Goal: Check status: Check status

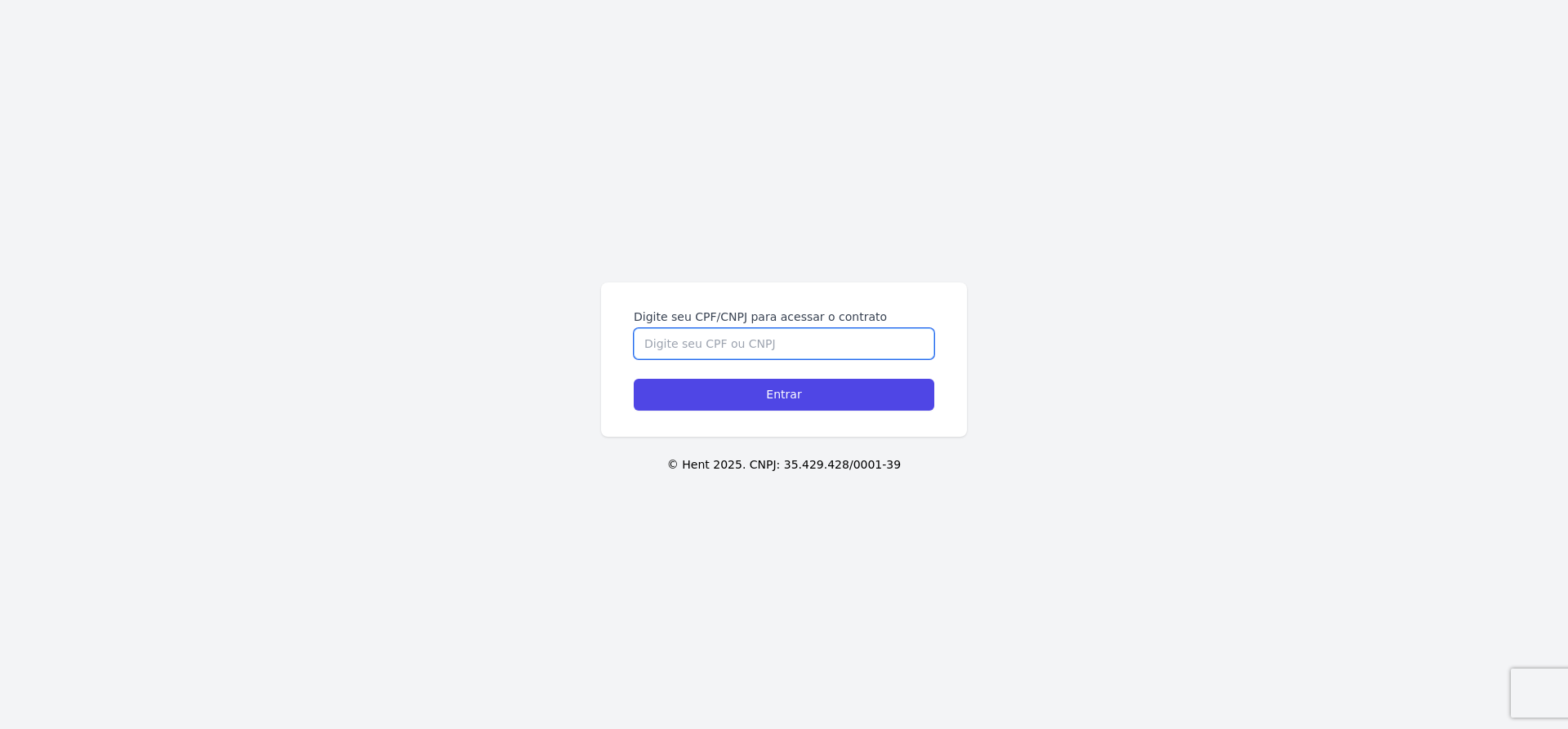
click at [828, 352] on input "Digite seu CPF/CNPJ para acessar o contrato" at bounding box center [784, 343] width 300 height 31
paste input "398.975.968-01"
type input "398.975.968-01"
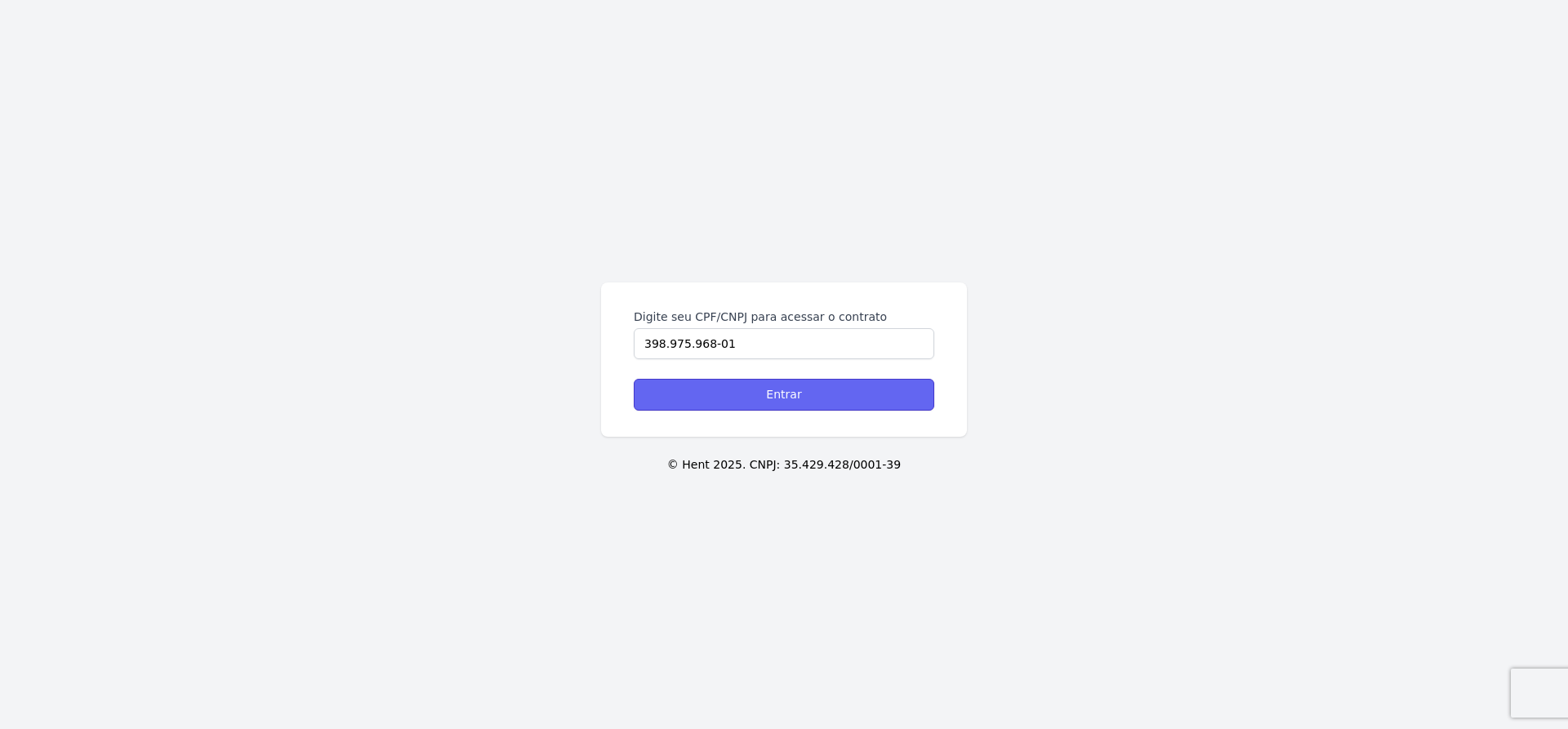
click at [831, 396] on input "Entrar" at bounding box center [784, 394] width 300 height 31
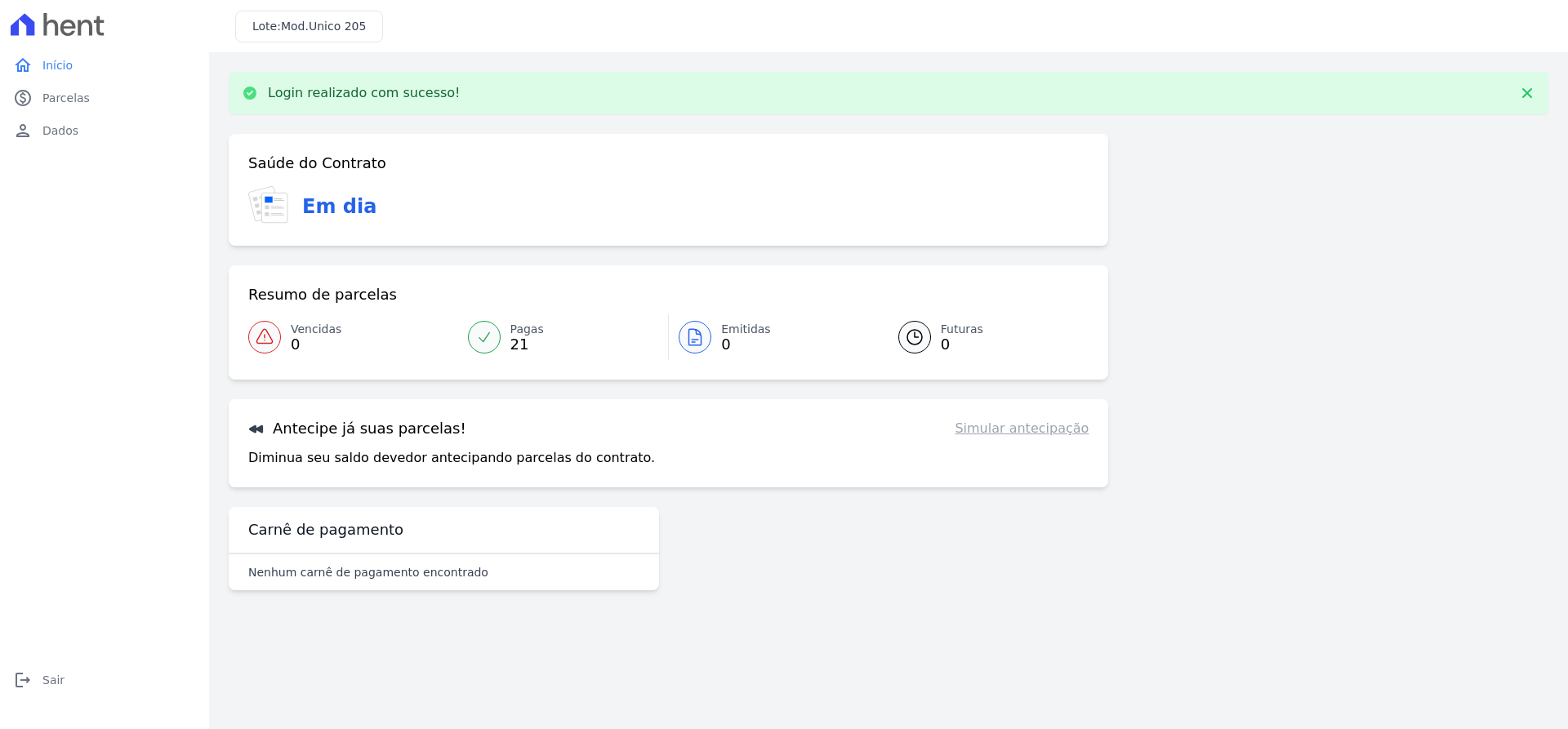
click at [454, 330] on link "Vencidas 0" at bounding box center [353, 337] width 210 height 46
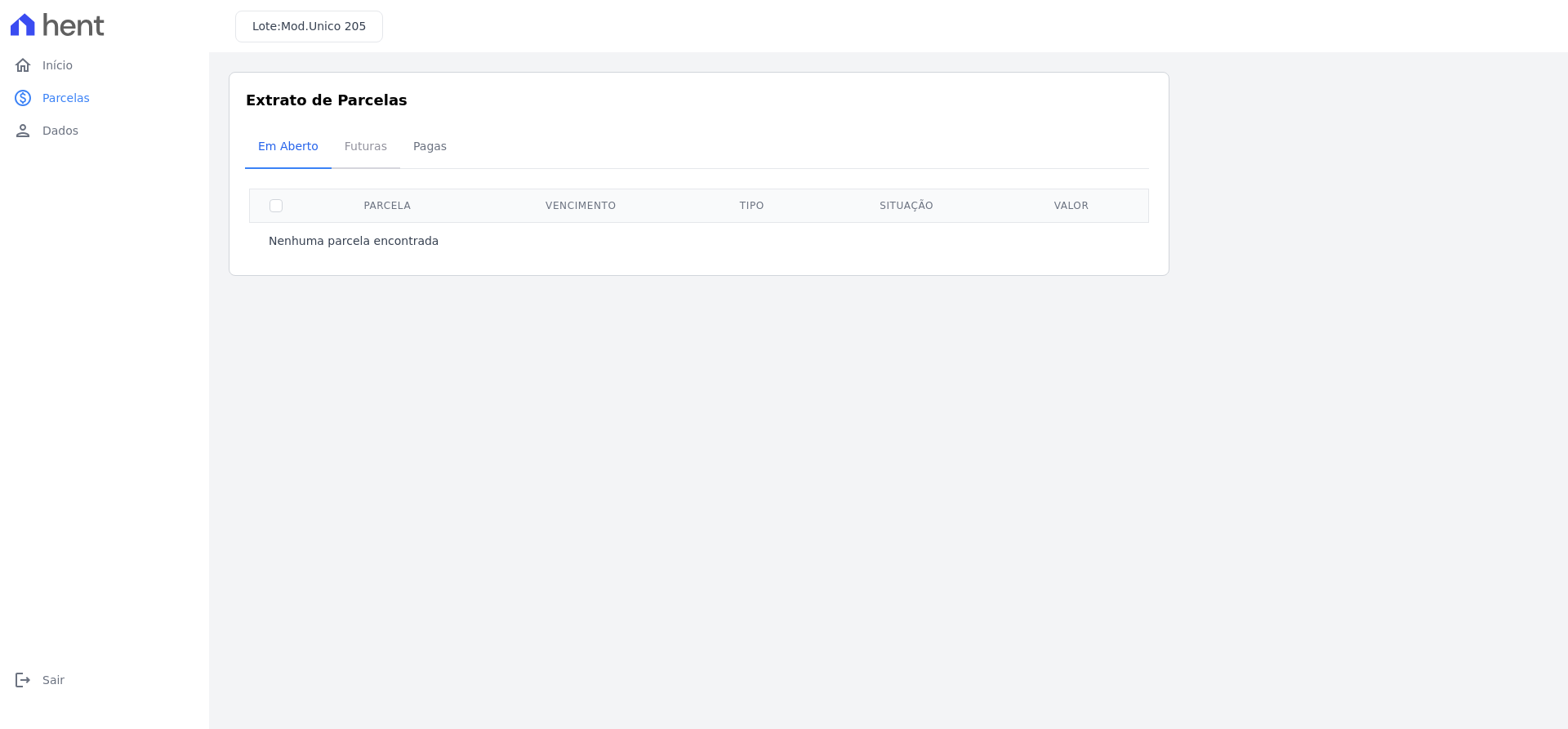
click at [343, 148] on span "Futuras" at bounding box center [365, 145] width 62 height 32
click at [410, 147] on span "Pagas" at bounding box center [430, 145] width 53 height 32
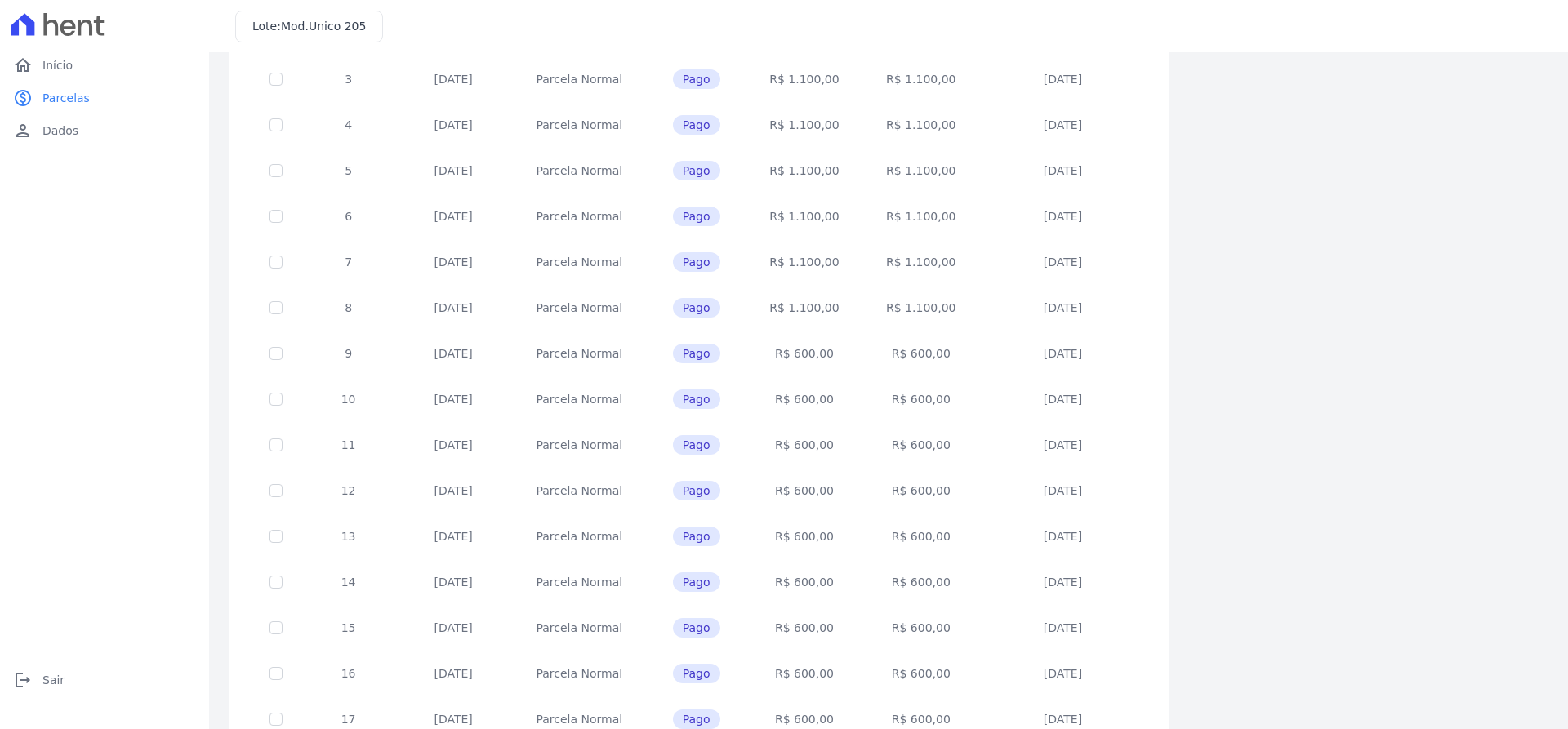
scroll to position [13, 0]
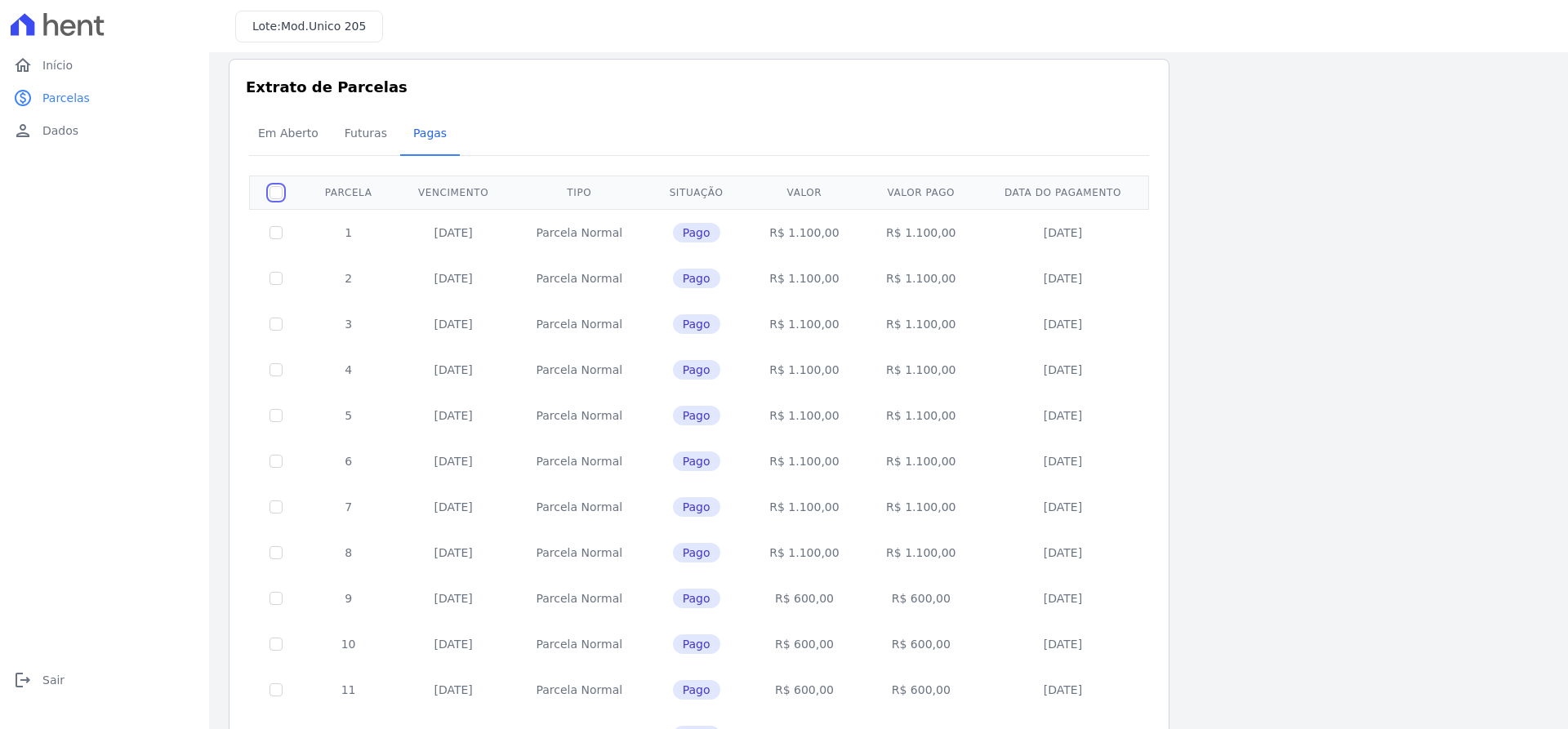
click at [272, 197] on input "checkbox" at bounding box center [276, 192] width 13 height 13
click at [277, 239] on td at bounding box center [277, 232] width 53 height 46
click at [280, 192] on input "checkbox" at bounding box center [276, 192] width 13 height 13
checkbox input "false"
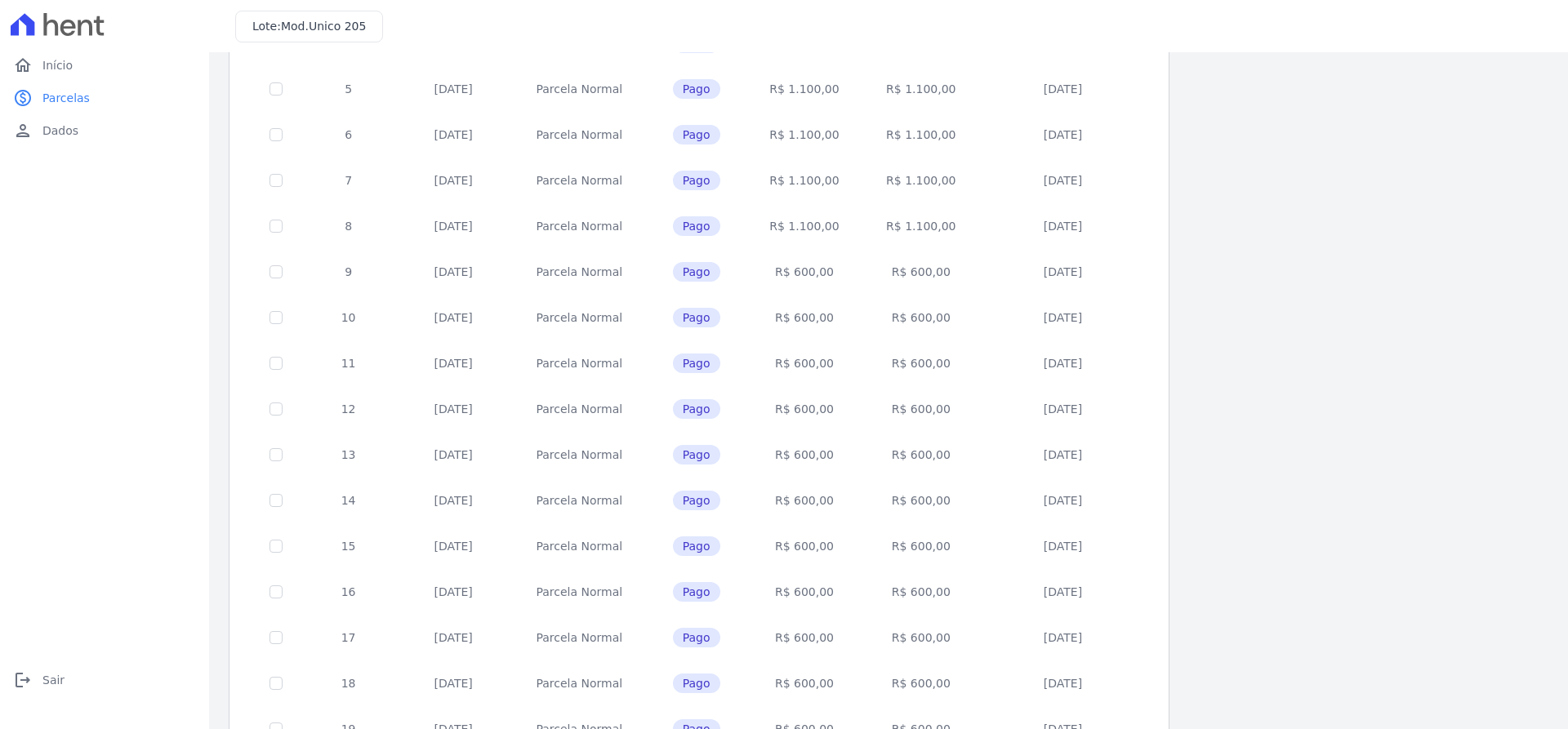
scroll to position [0, 0]
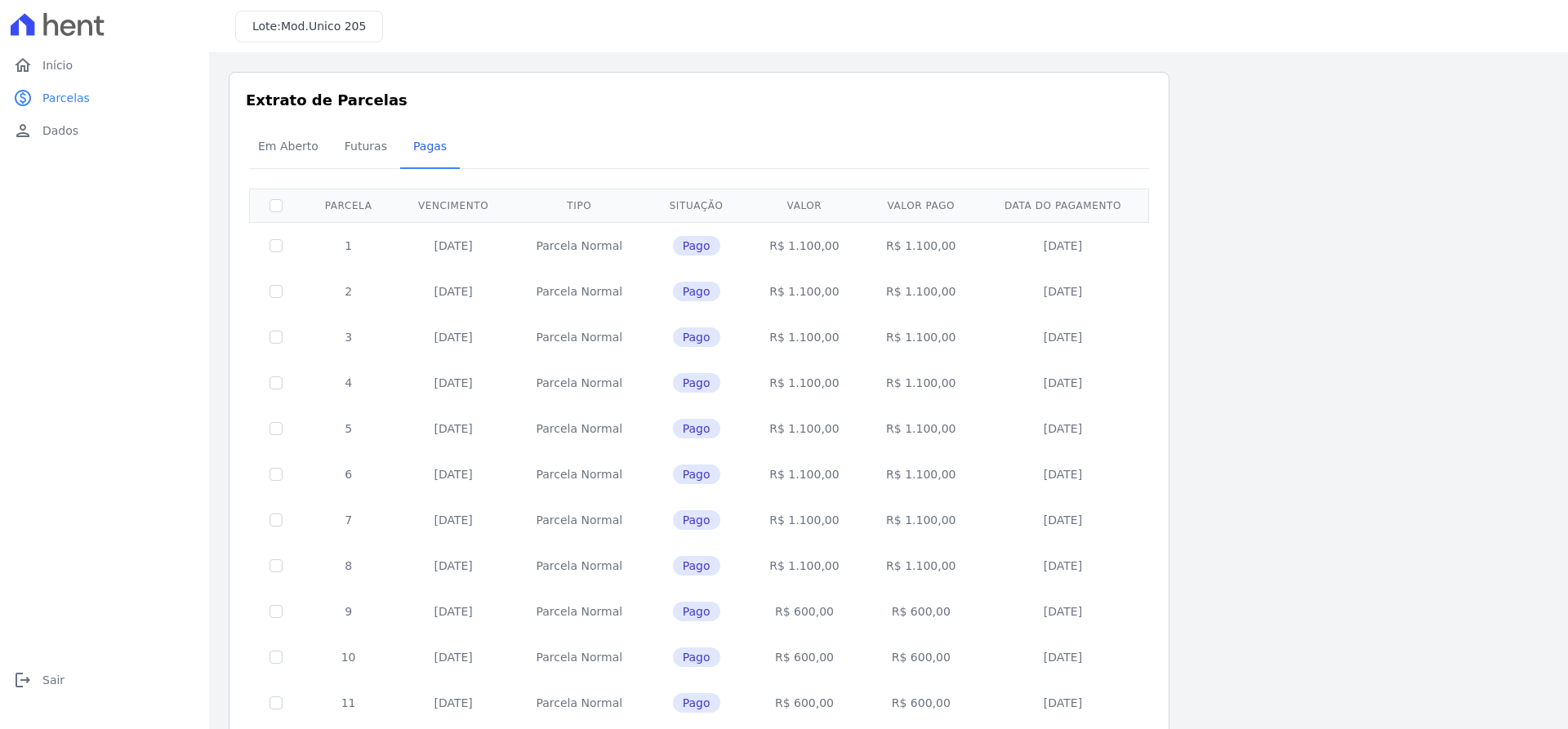
click at [779, 141] on div "Em Aberto Futuras [GEOGRAPHIC_DATA]" at bounding box center [699, 147] width 908 height 40
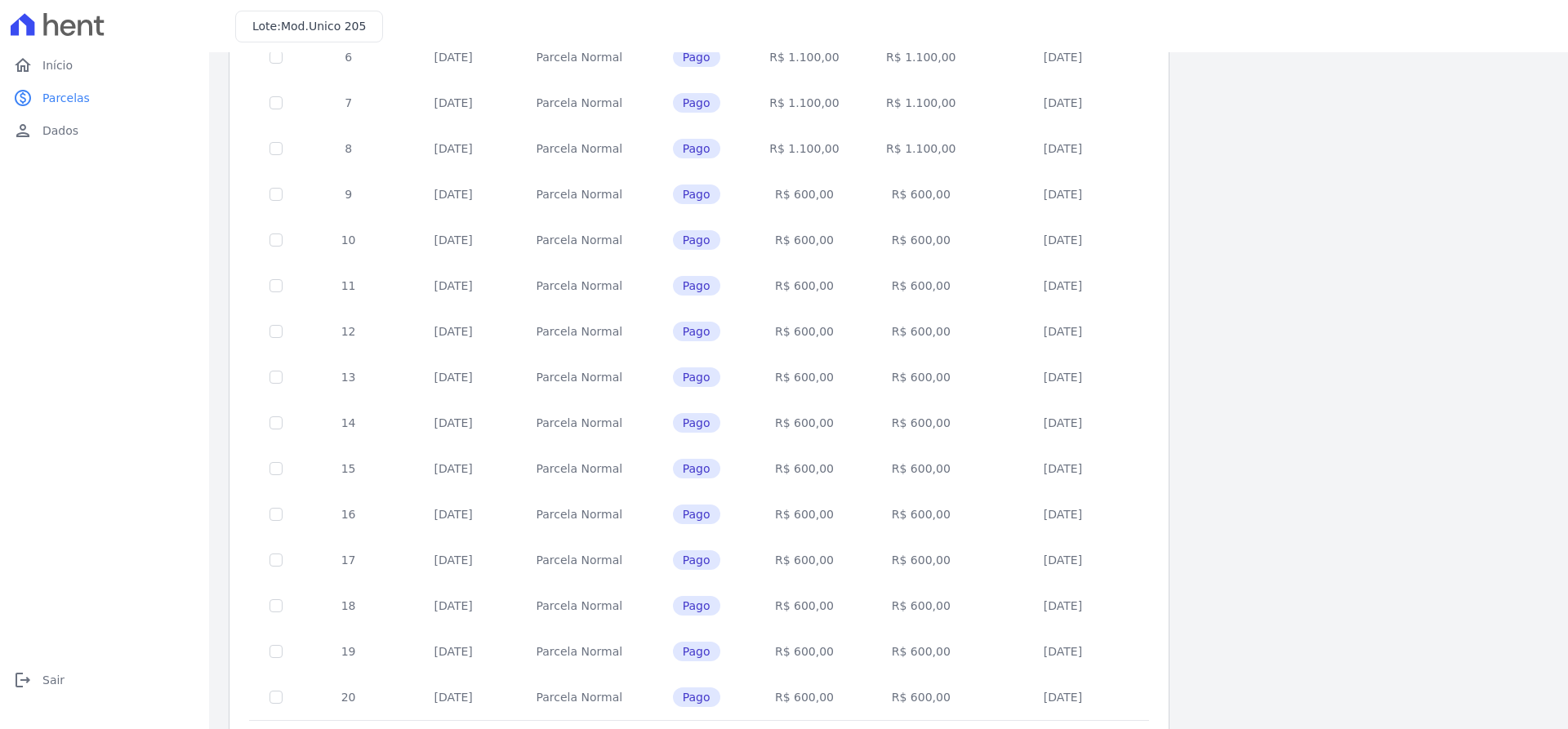
scroll to position [498, 0]
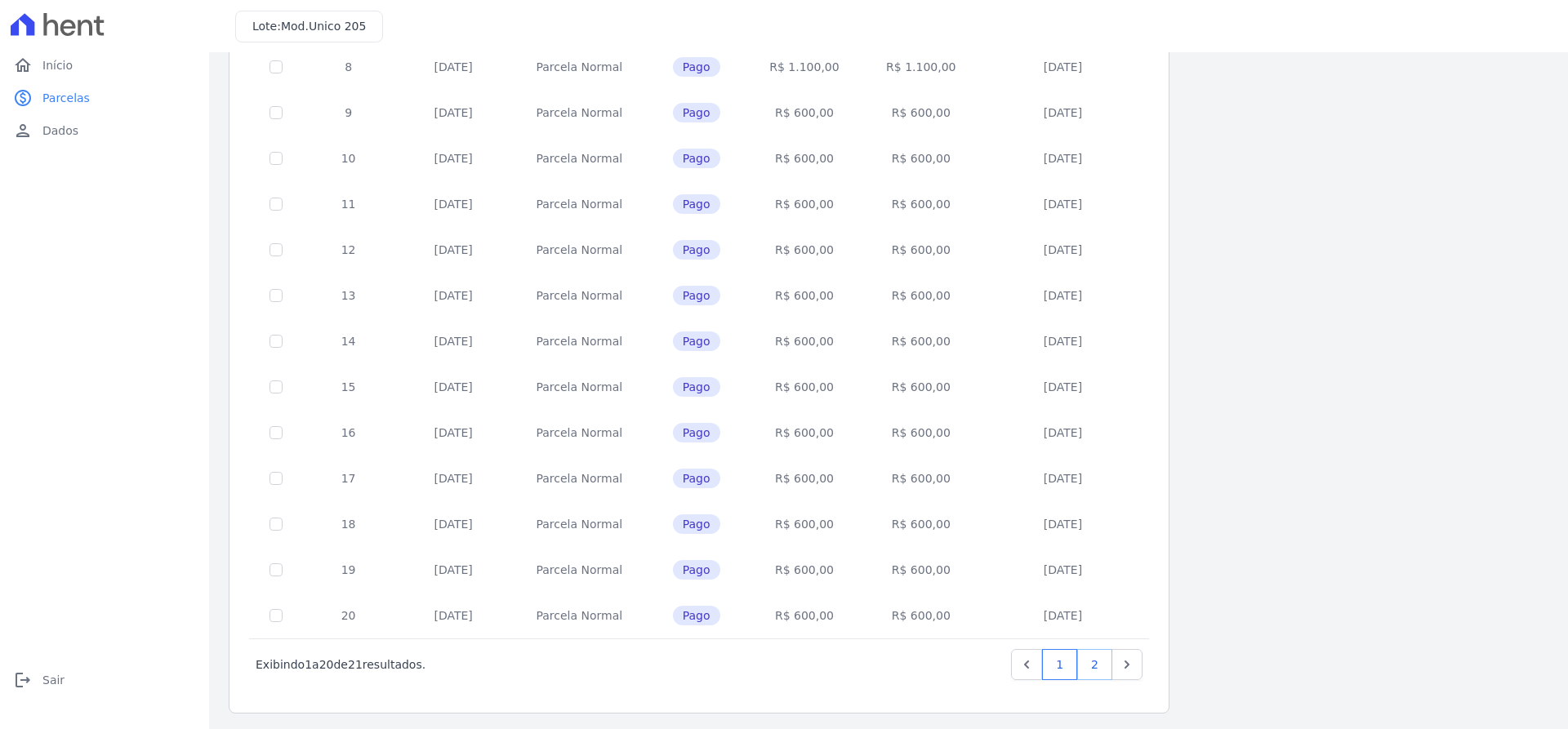
click at [1103, 665] on link "2" at bounding box center [1094, 664] width 35 height 31
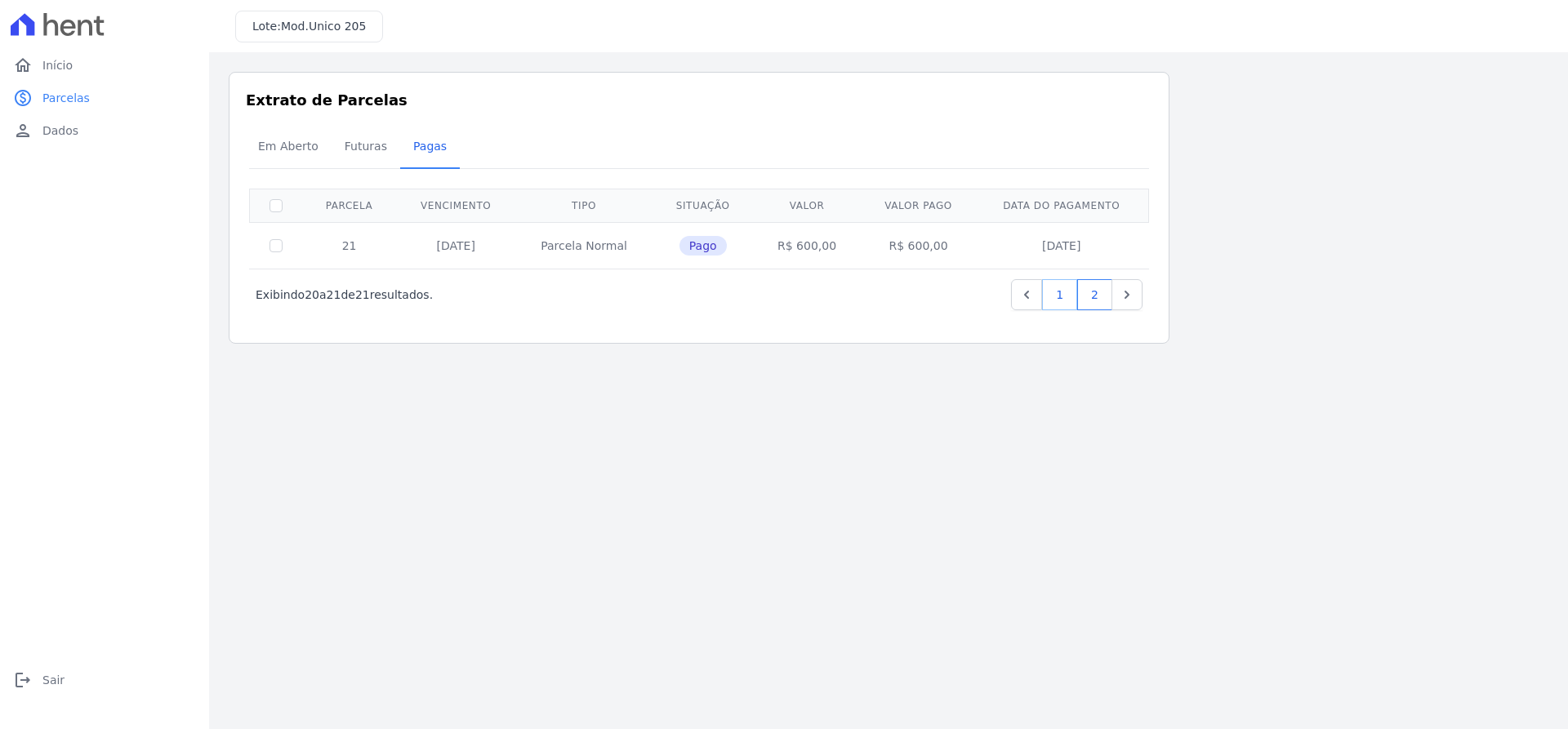
click at [1049, 299] on link "1" at bounding box center [1060, 295] width 35 height 31
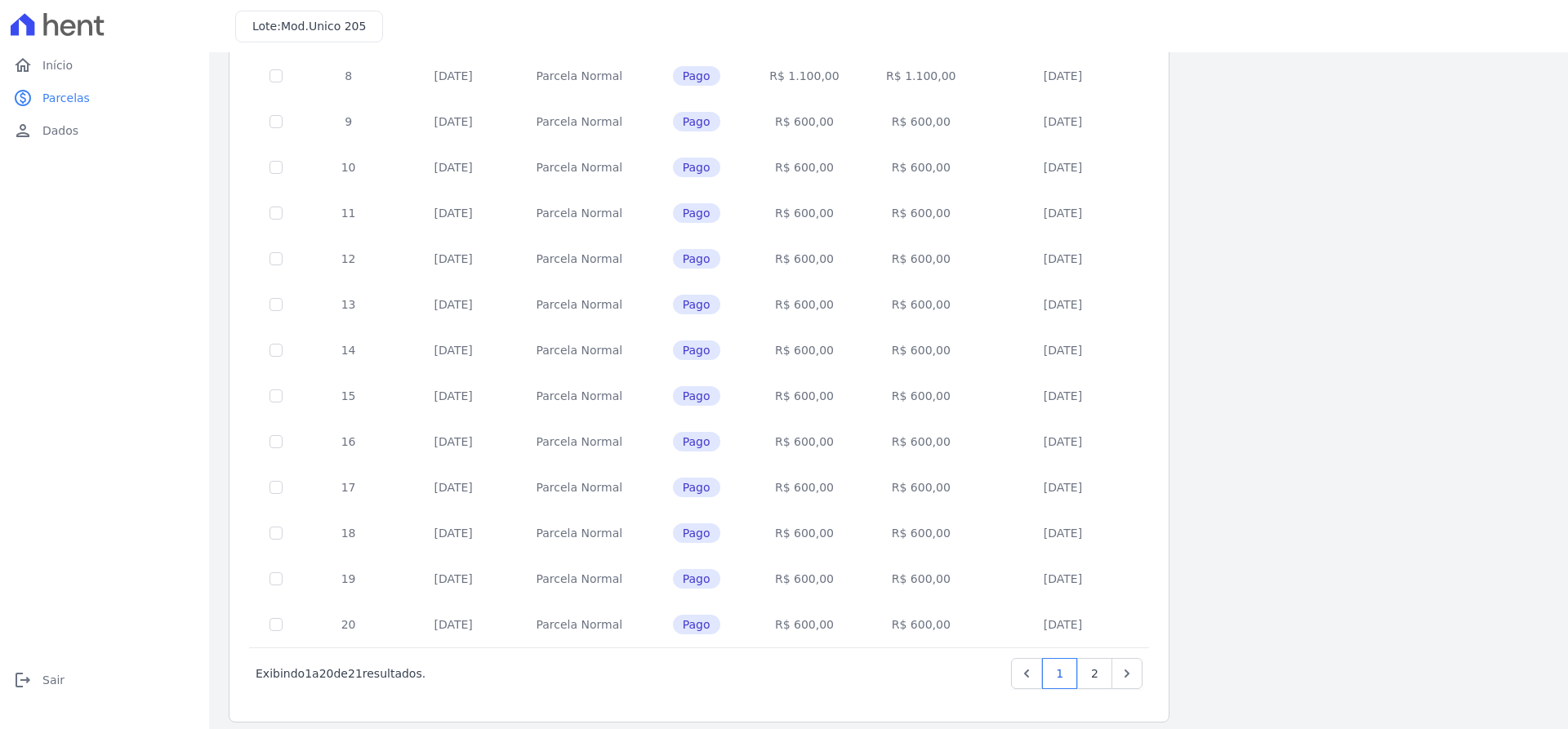
scroll to position [503, 0]
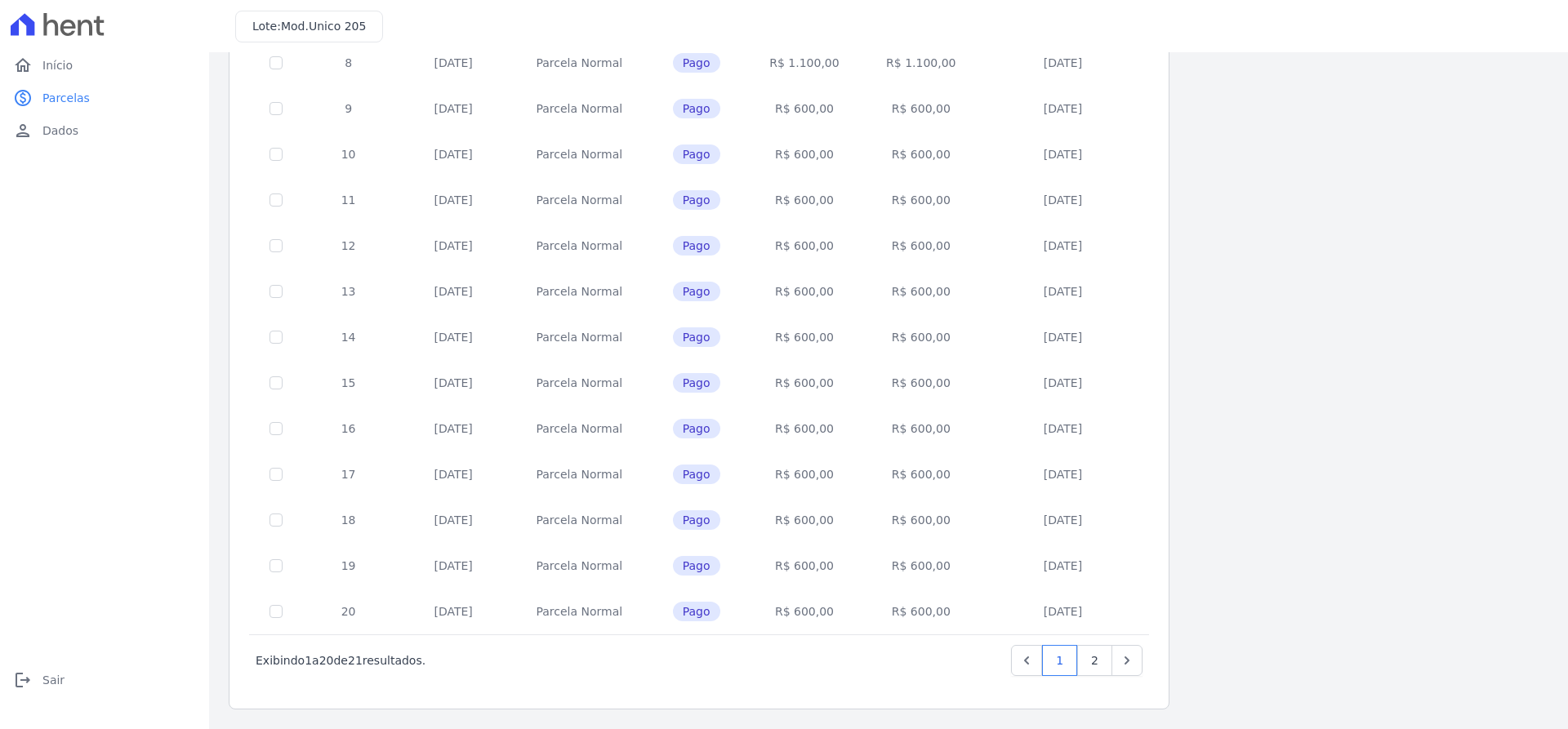
click at [1089, 676] on div "Próximo › Exibindo 1 a 20 de 21 resultados. 1 2" at bounding box center [699, 660] width 900 height 51
click at [1090, 667] on link "2" at bounding box center [1094, 660] width 35 height 31
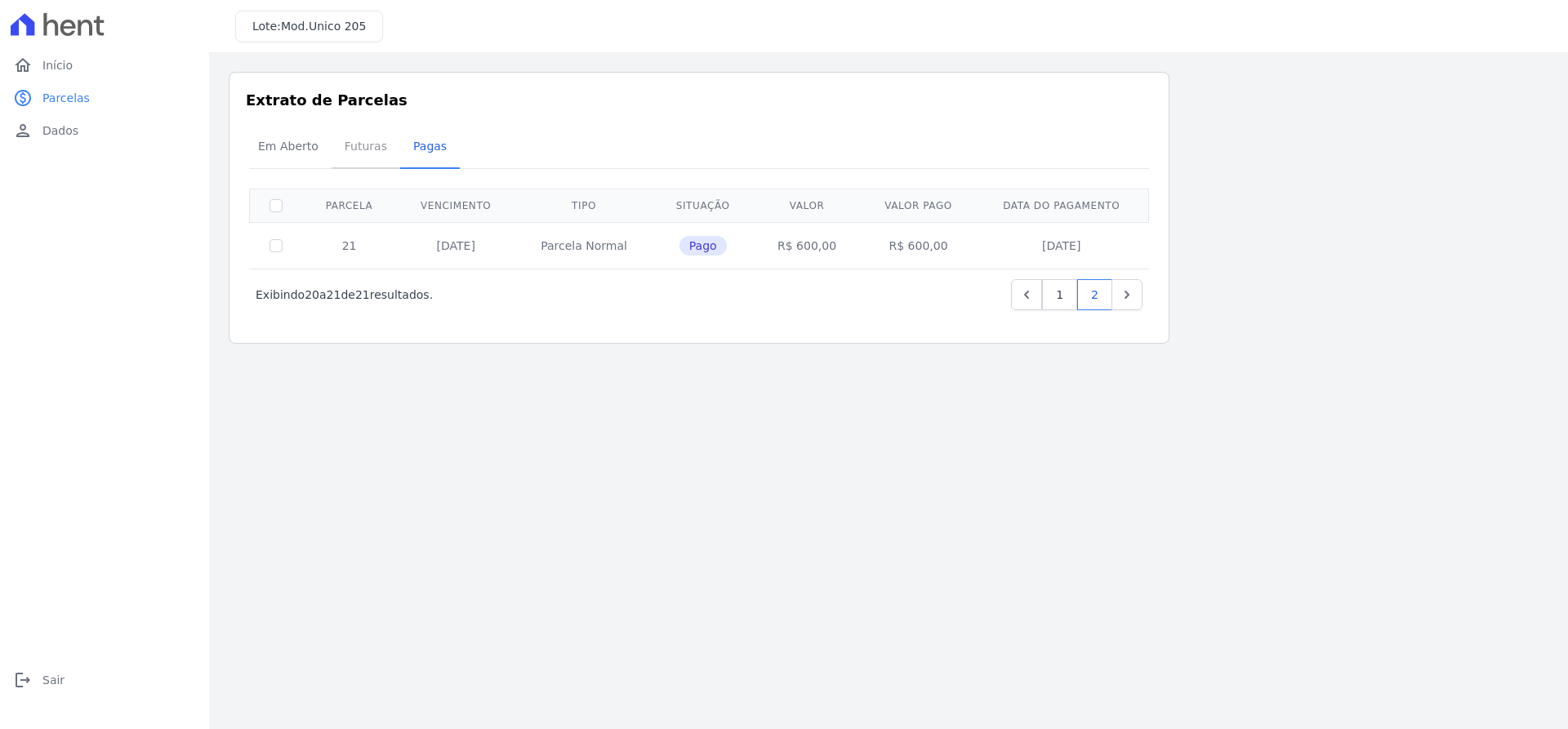
click at [341, 157] on span "Futuras" at bounding box center [365, 145] width 62 height 32
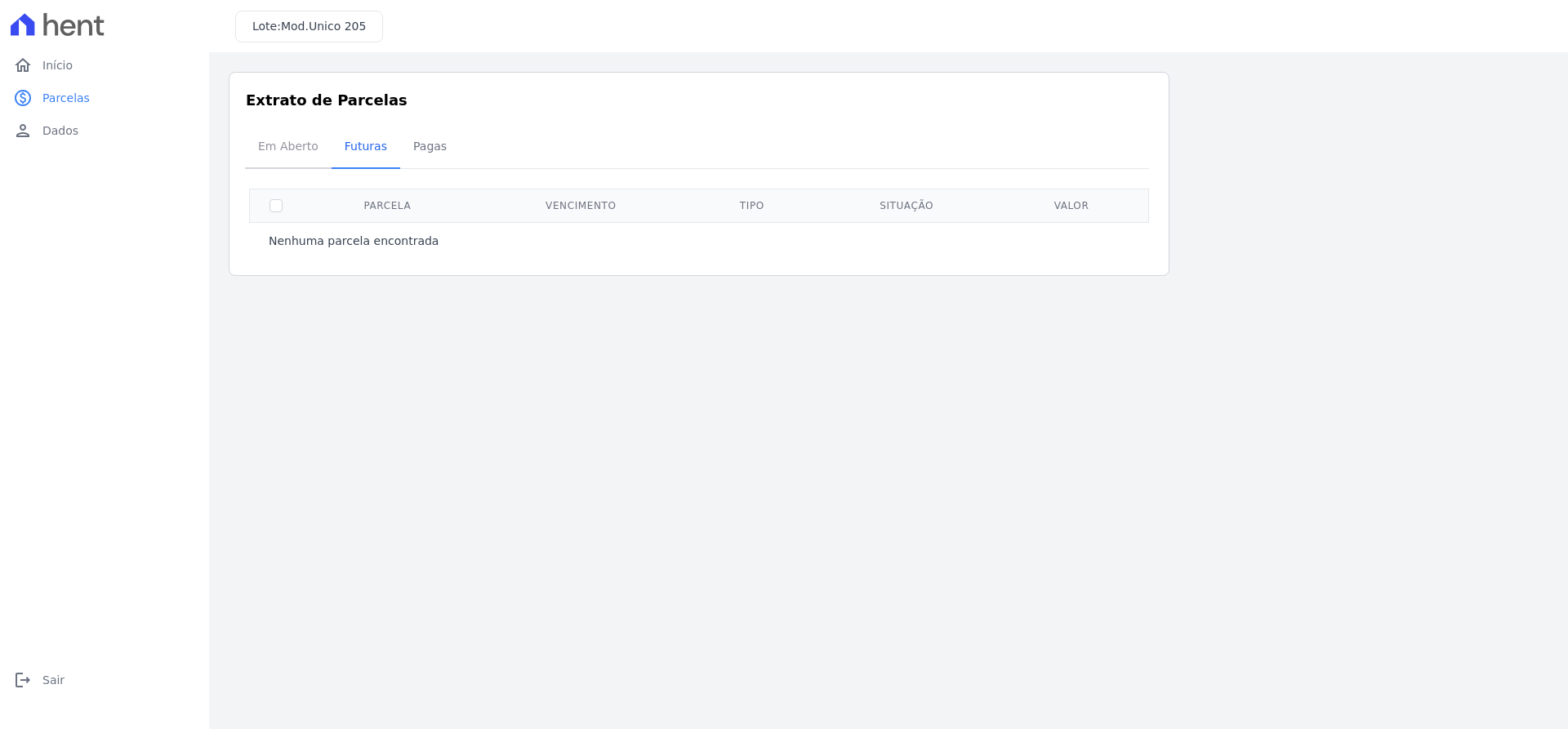
click at [277, 153] on span "Em Aberto" at bounding box center [288, 145] width 80 height 32
click at [312, 149] on span "Em Aberto" at bounding box center [288, 145] width 80 height 32
click at [406, 146] on span "Pagas" at bounding box center [430, 145] width 53 height 32
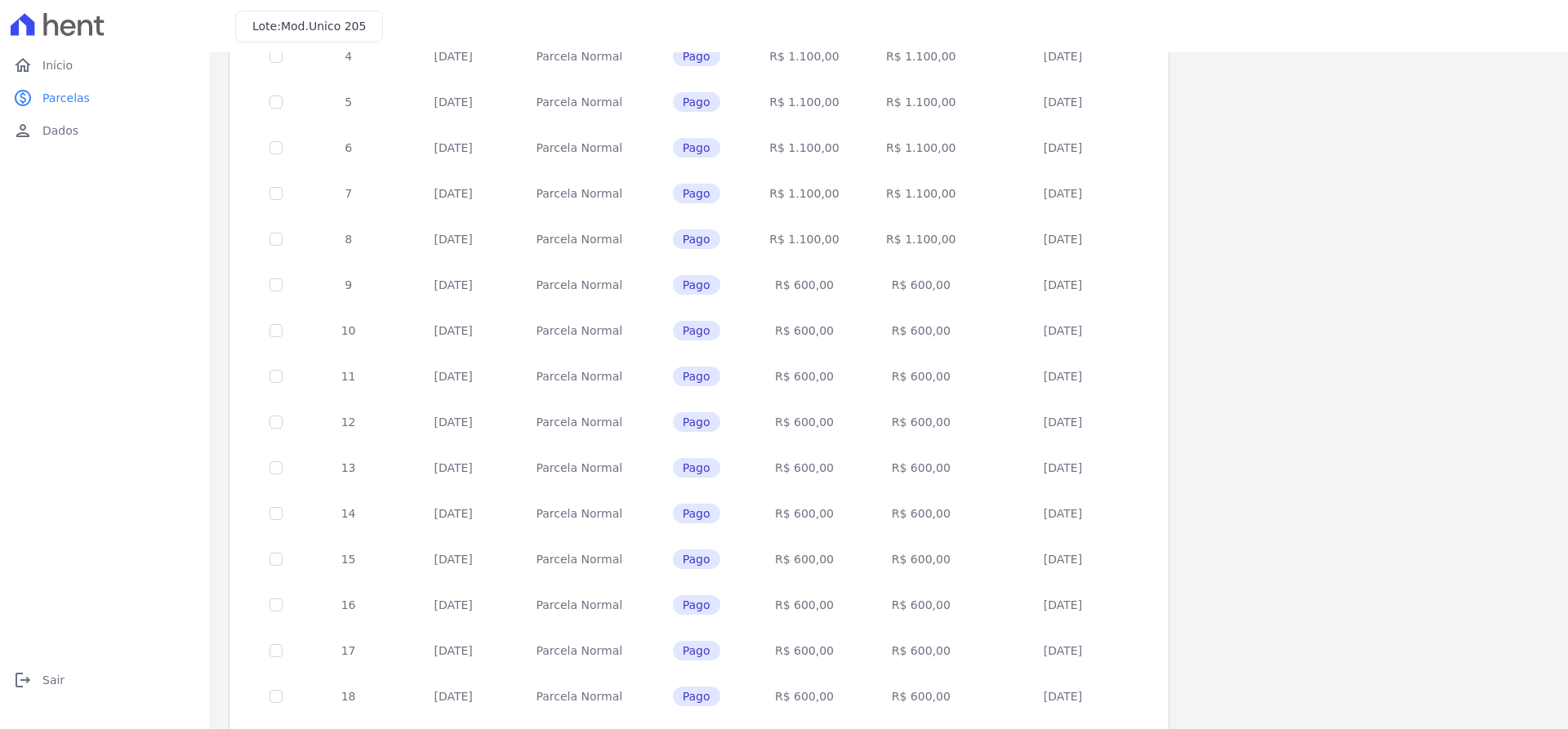
scroll to position [503, 0]
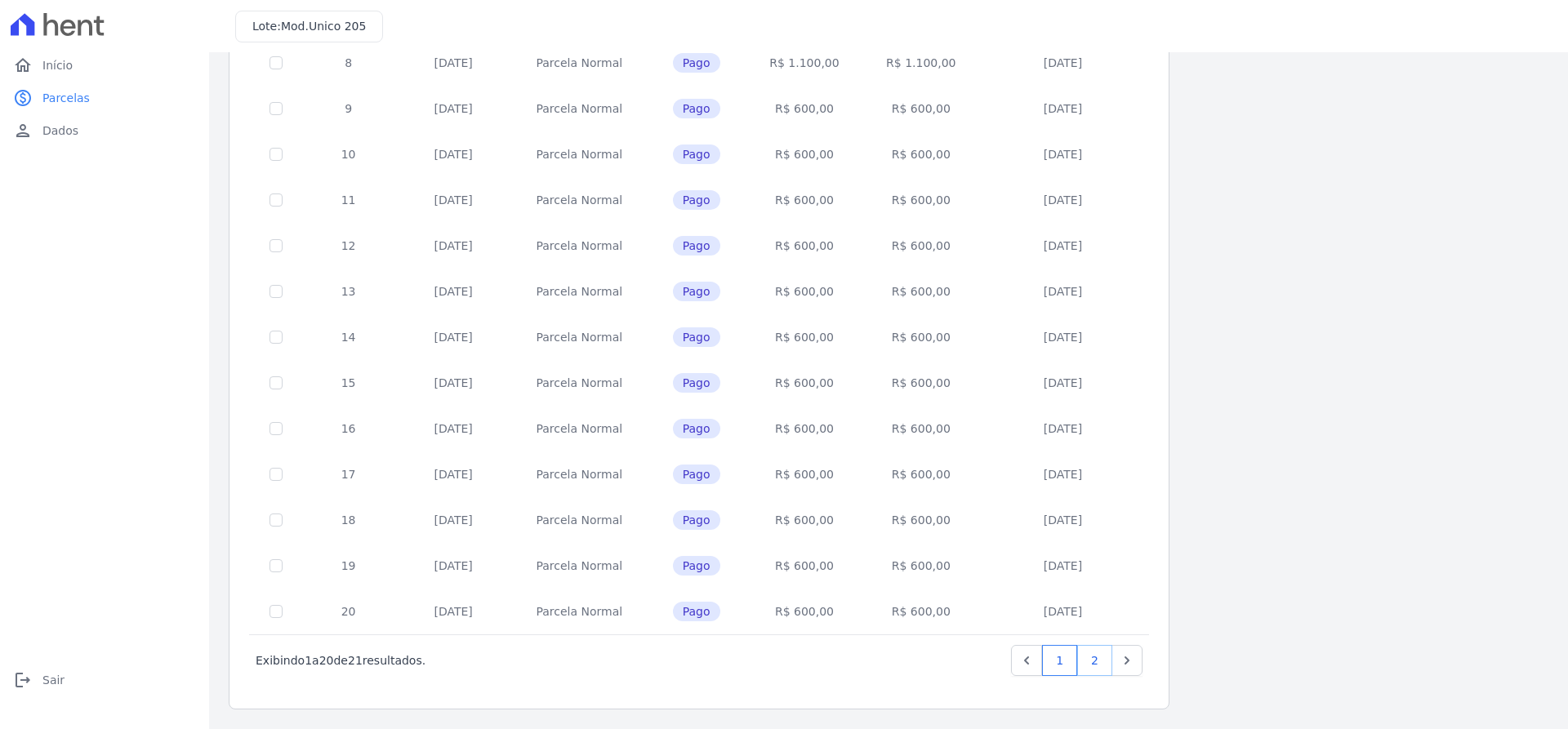
click at [1089, 660] on link "2" at bounding box center [1094, 660] width 35 height 31
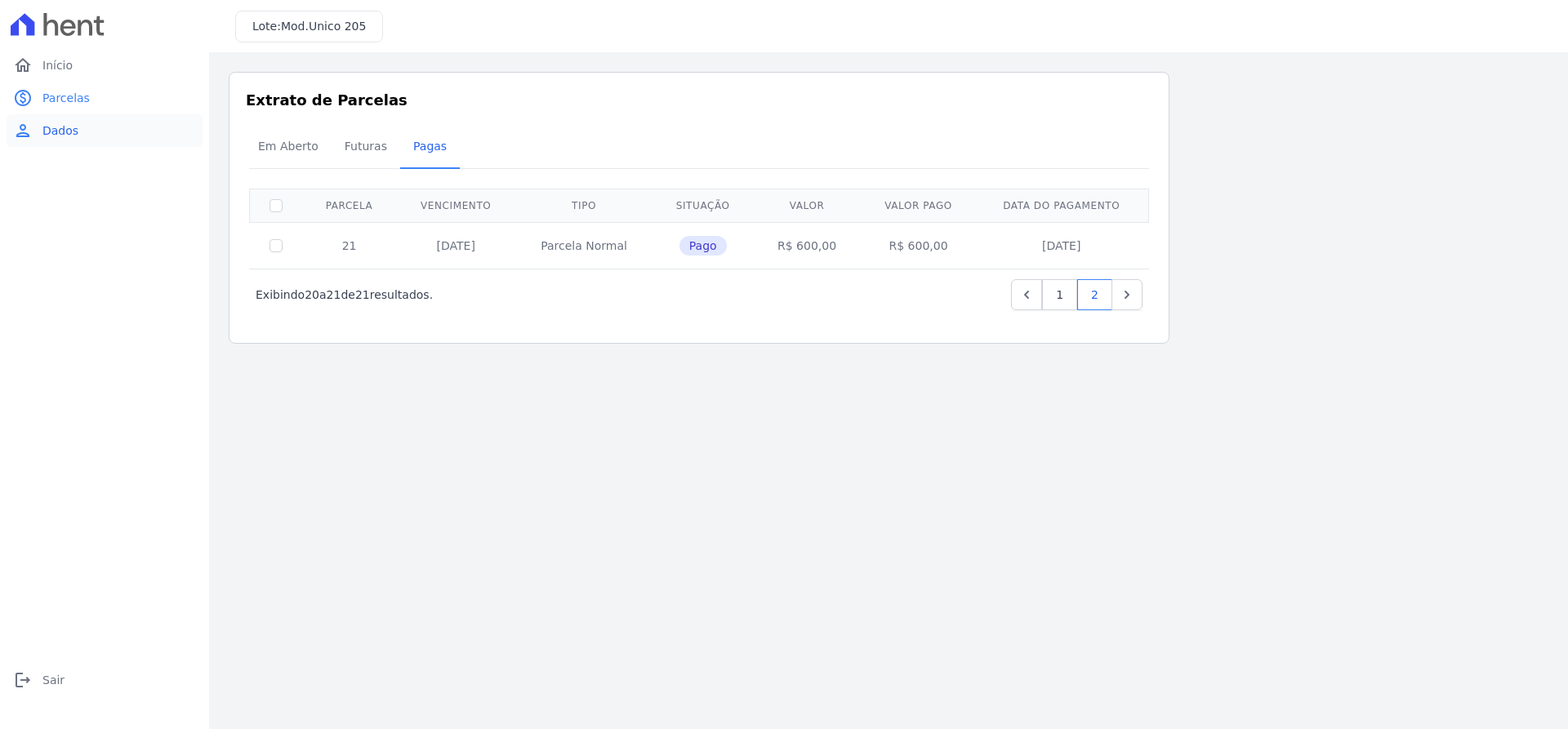
click at [73, 136] on span "Dados" at bounding box center [60, 130] width 36 height 17
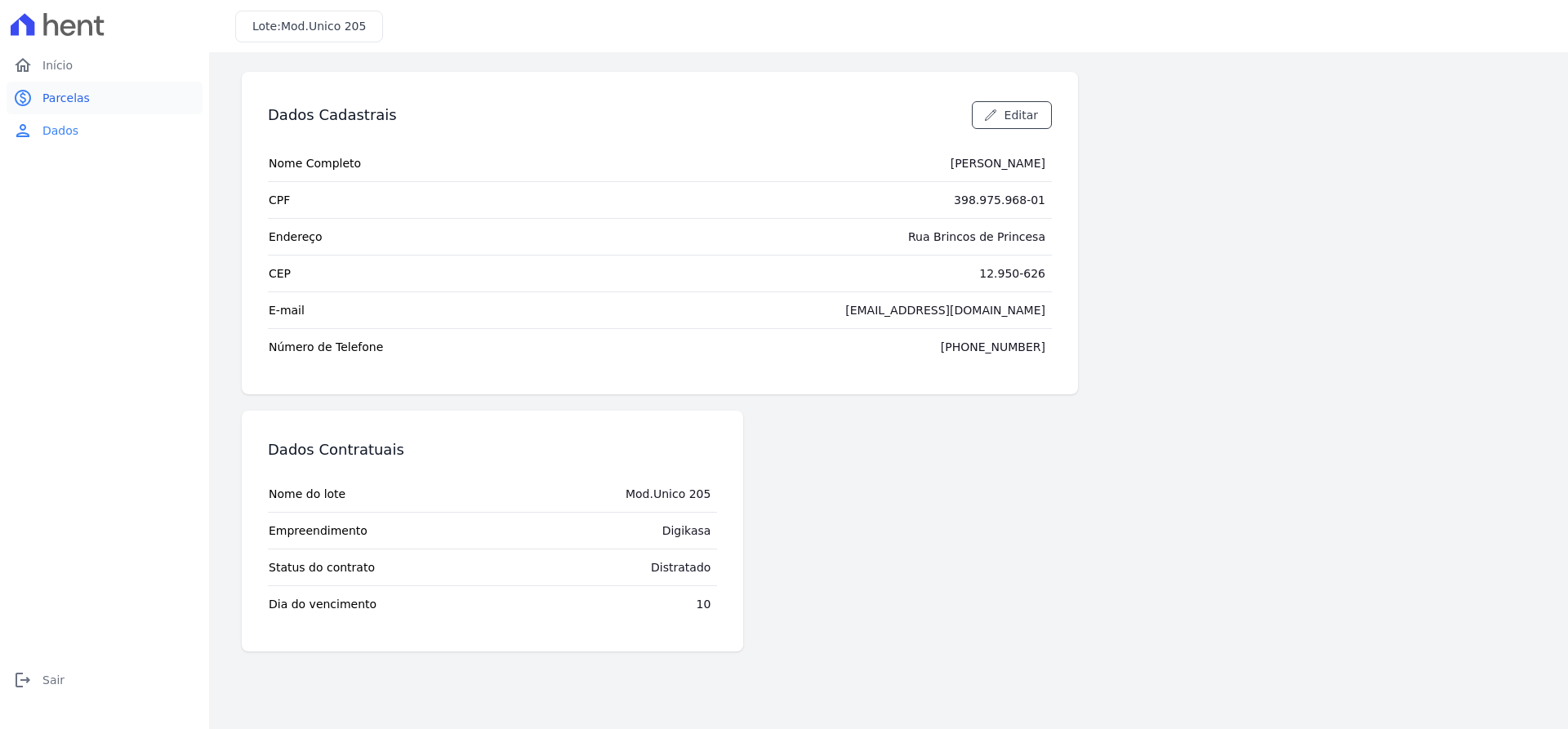
click at [41, 92] on link "paid Parcelas" at bounding box center [105, 97] width 196 height 32
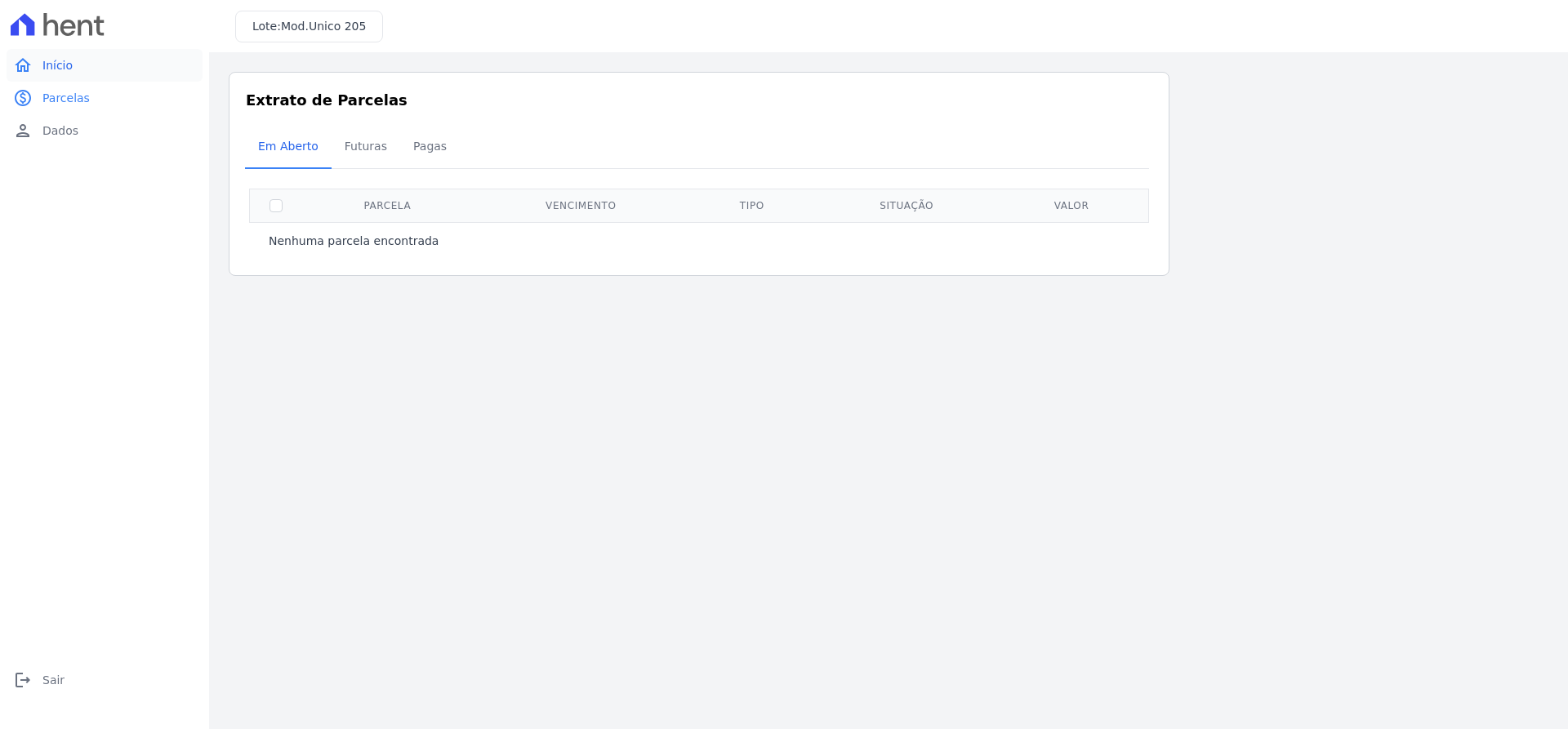
click at [71, 56] on link "home Início" at bounding box center [105, 65] width 196 height 32
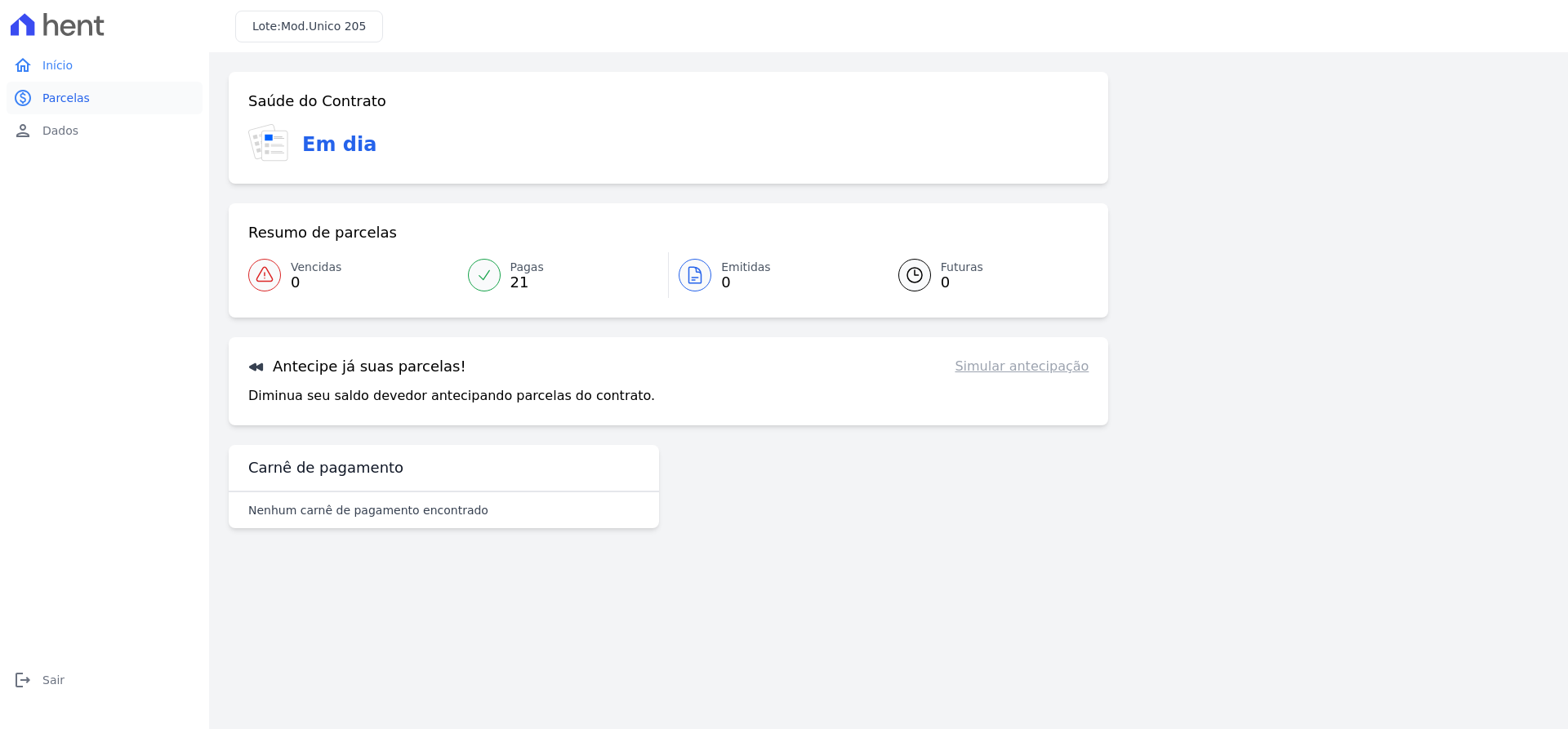
click at [70, 89] on link "paid Parcelas" at bounding box center [105, 97] width 196 height 32
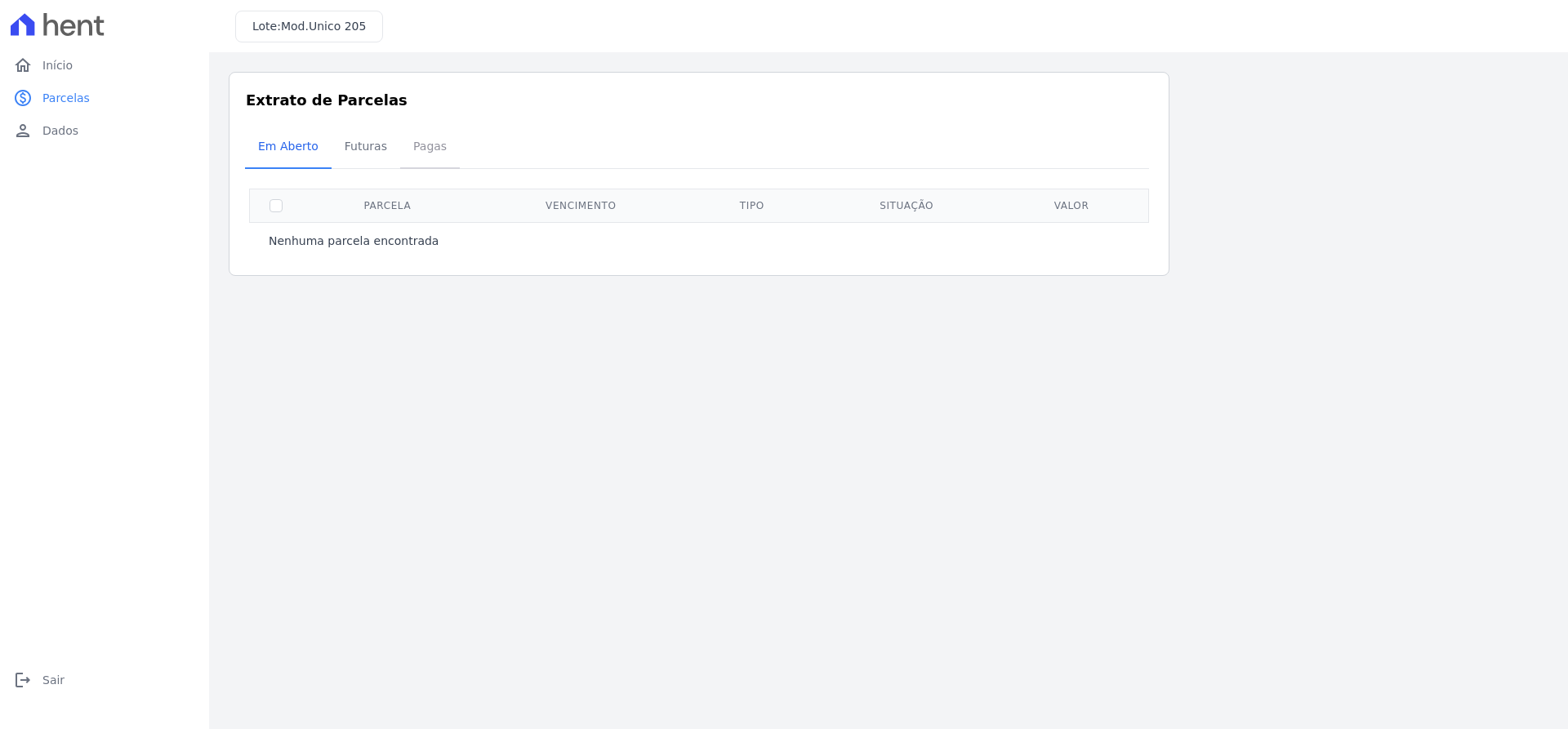
click at [413, 143] on span "Pagas" at bounding box center [430, 145] width 53 height 32
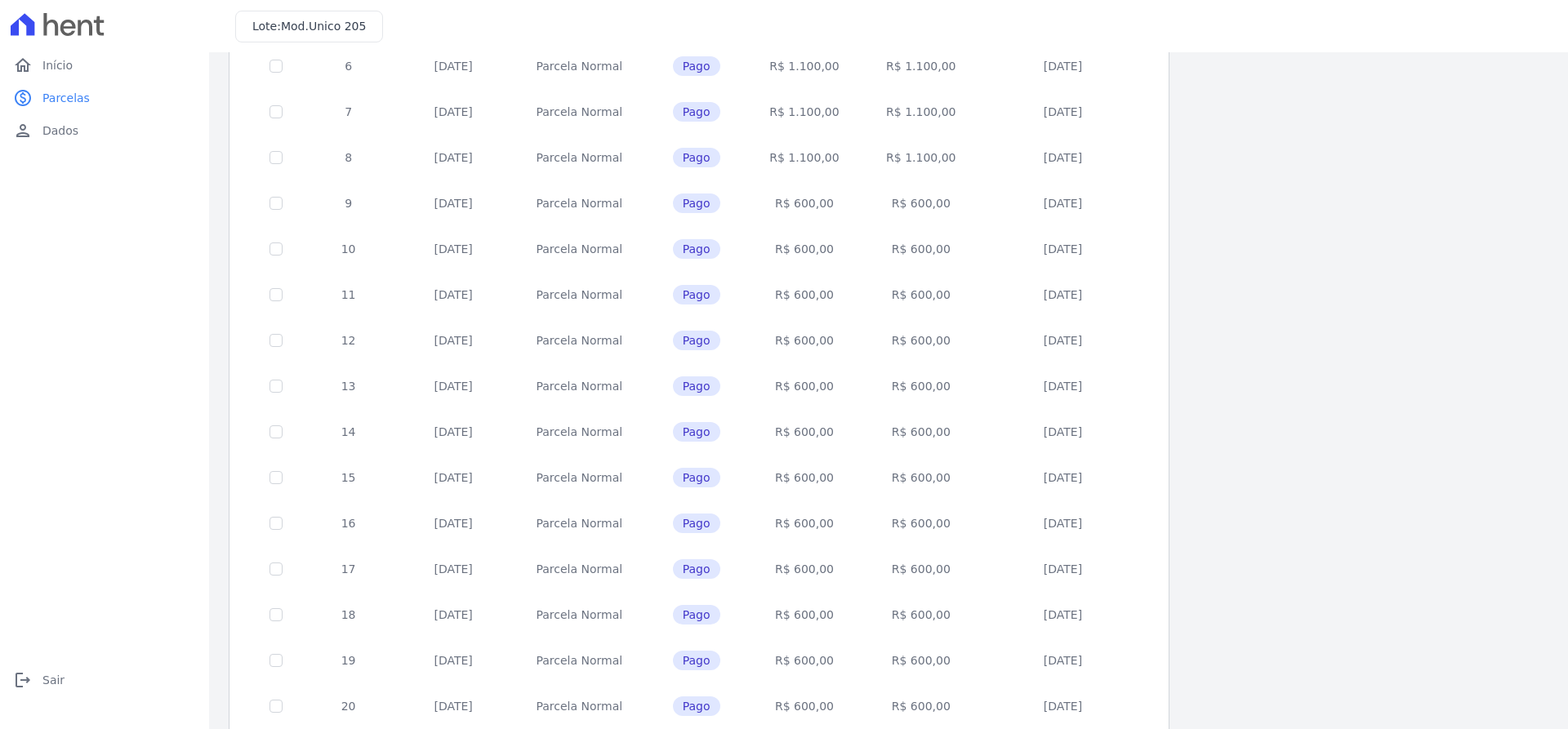
scroll to position [490, 0]
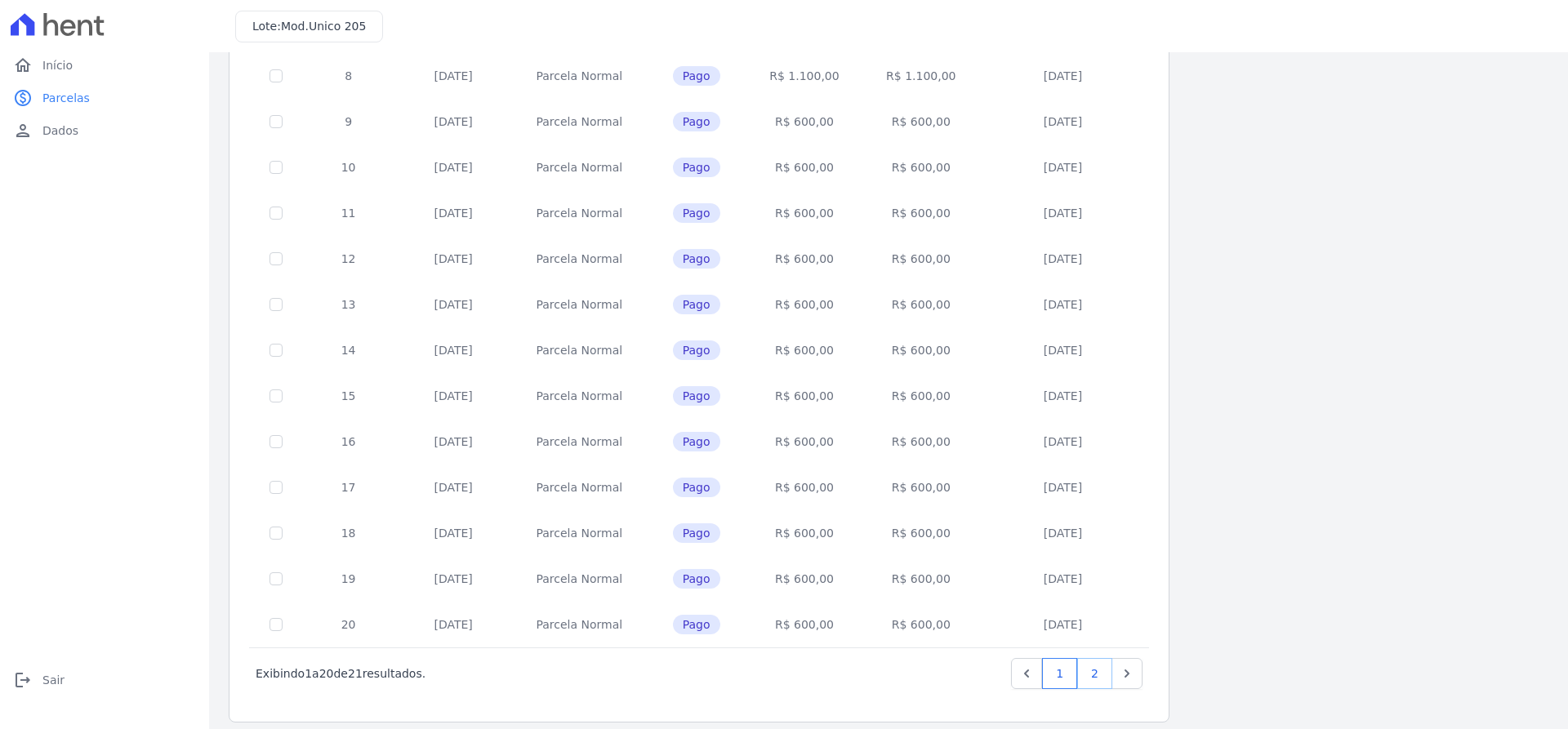
click at [1080, 679] on link "2" at bounding box center [1094, 674] width 35 height 31
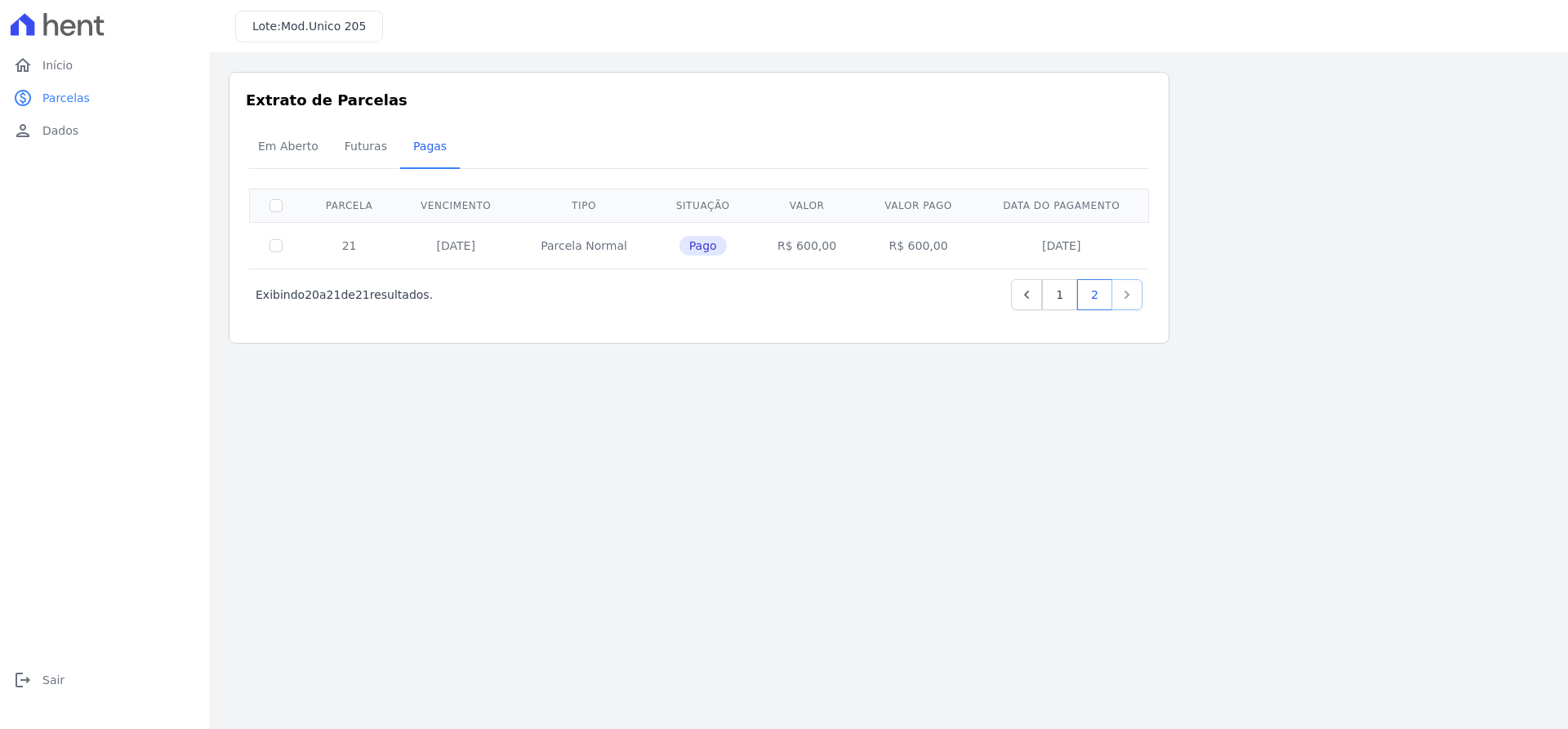
click at [1129, 293] on icon "Next" at bounding box center [1126, 294] width 17 height 17
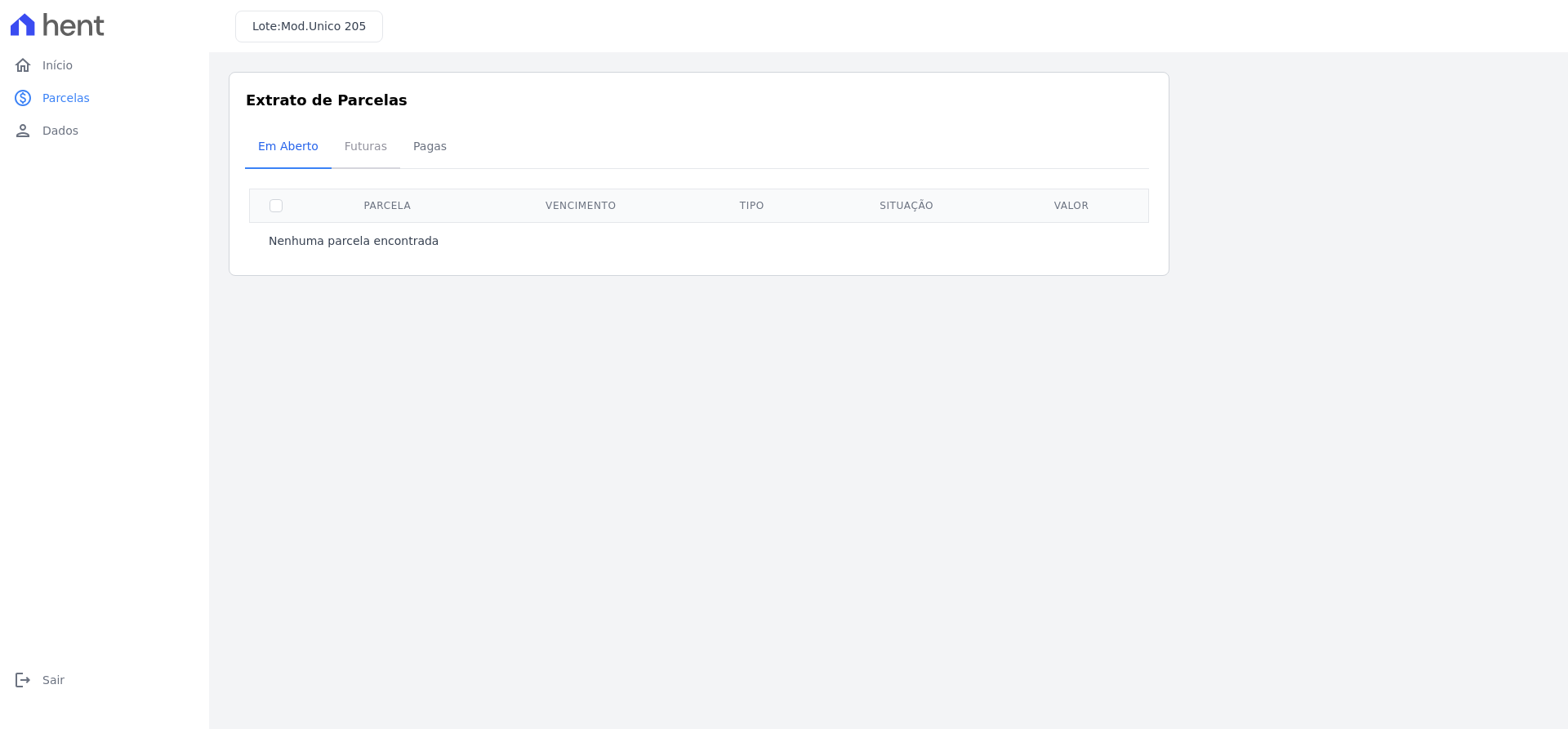
click at [390, 153] on link "Futuras" at bounding box center [366, 147] width 69 height 42
click at [418, 153] on span "Pagas" at bounding box center [430, 145] width 53 height 32
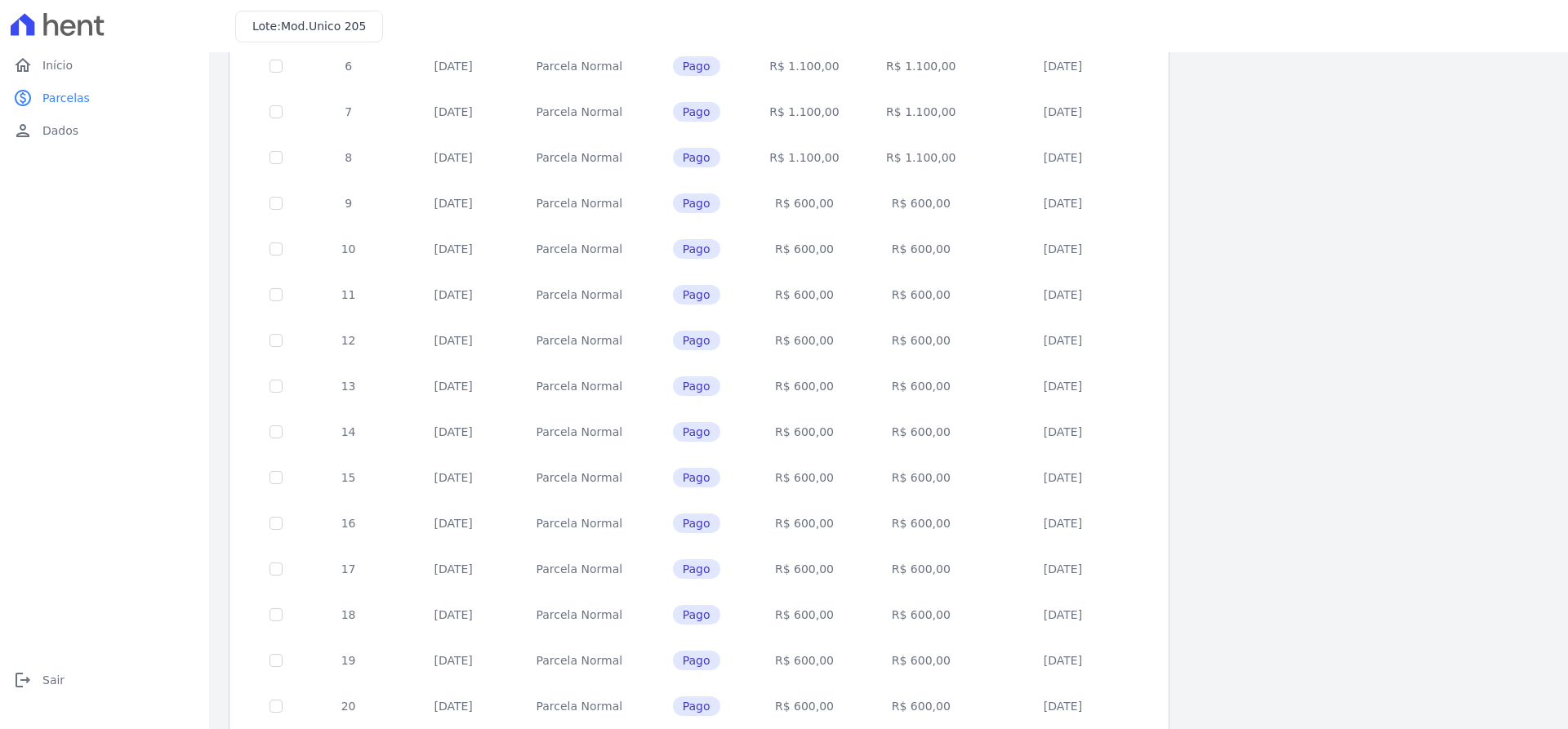
scroll to position [503, 0]
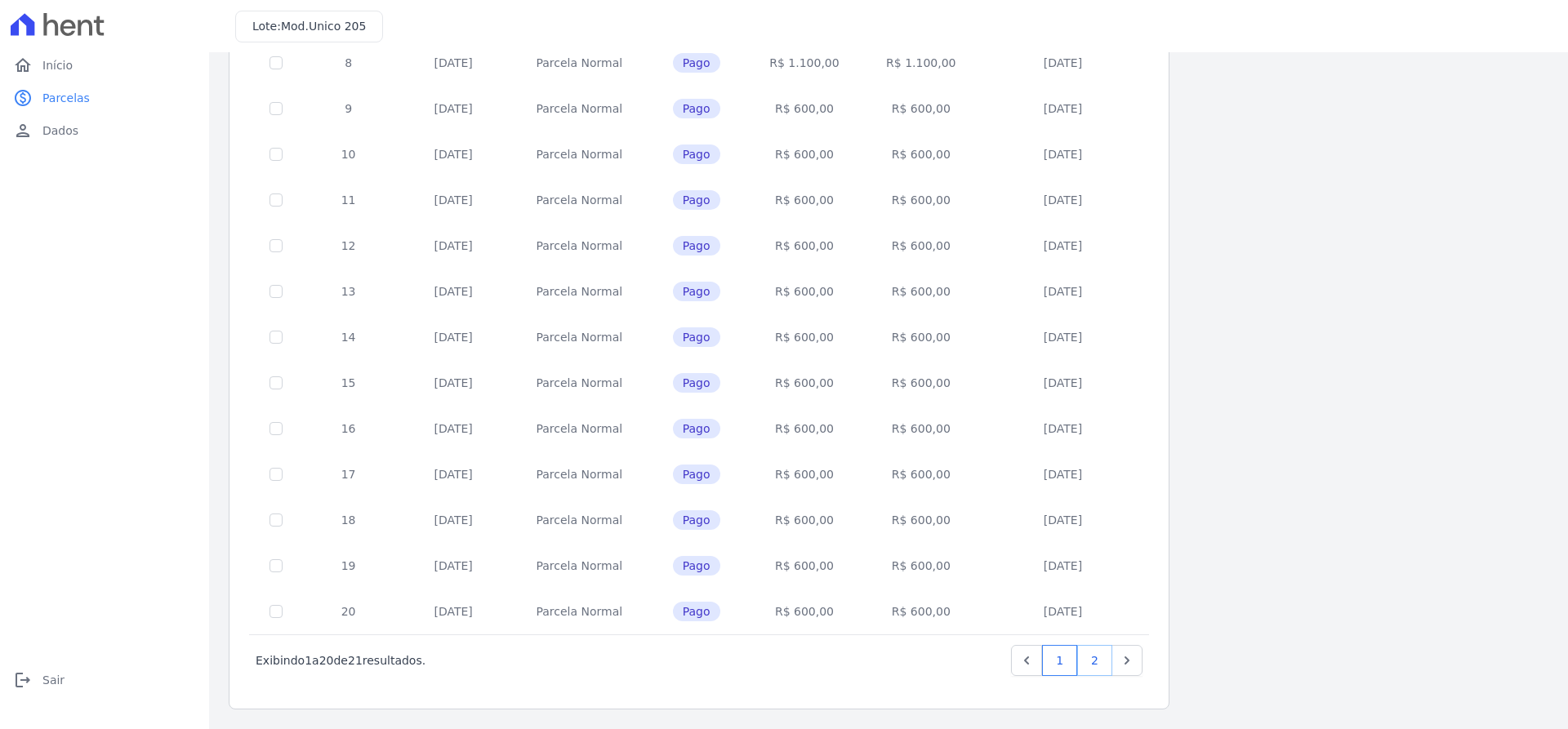
click at [1104, 651] on link "2" at bounding box center [1094, 660] width 35 height 31
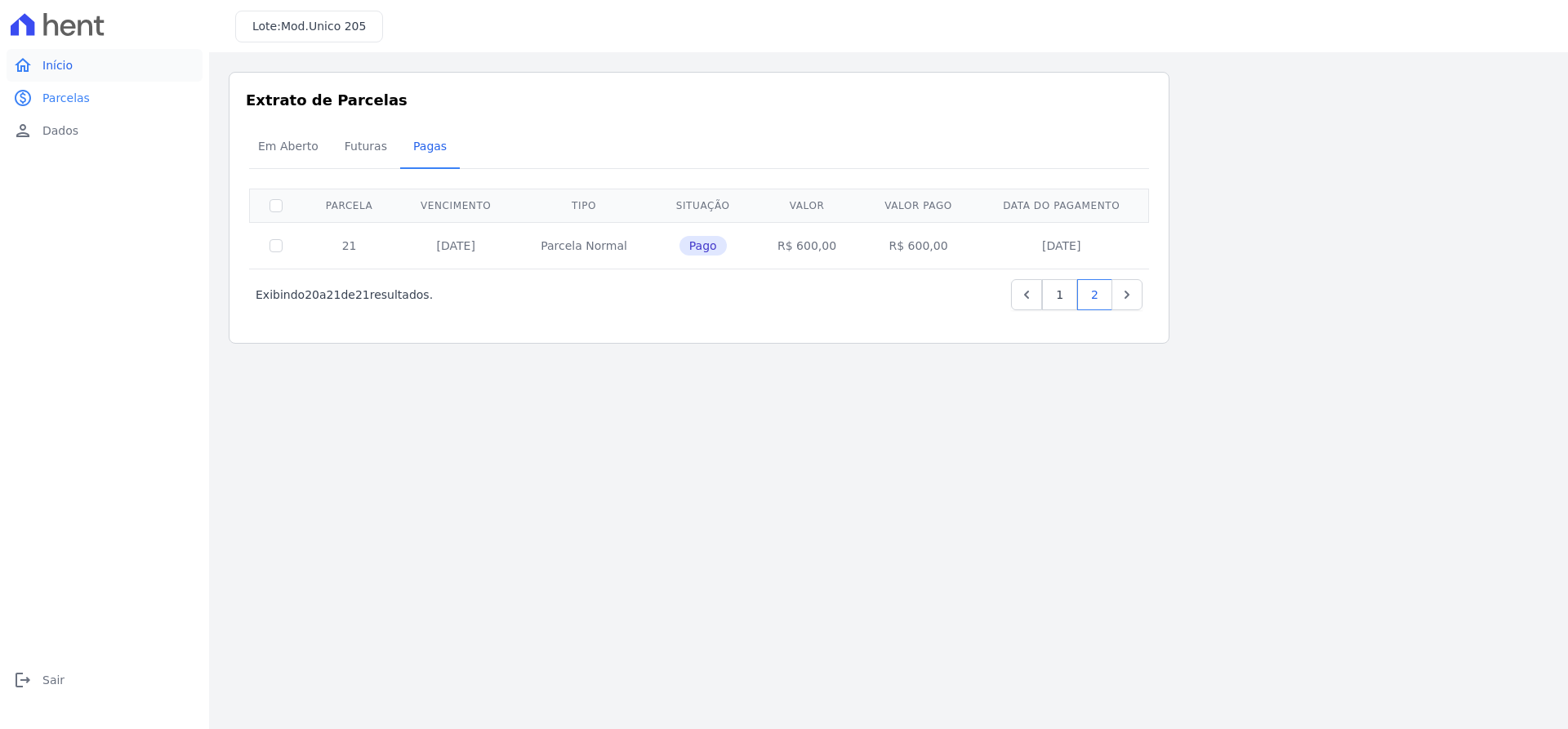
click at [80, 64] on link "home Início" at bounding box center [105, 65] width 196 height 32
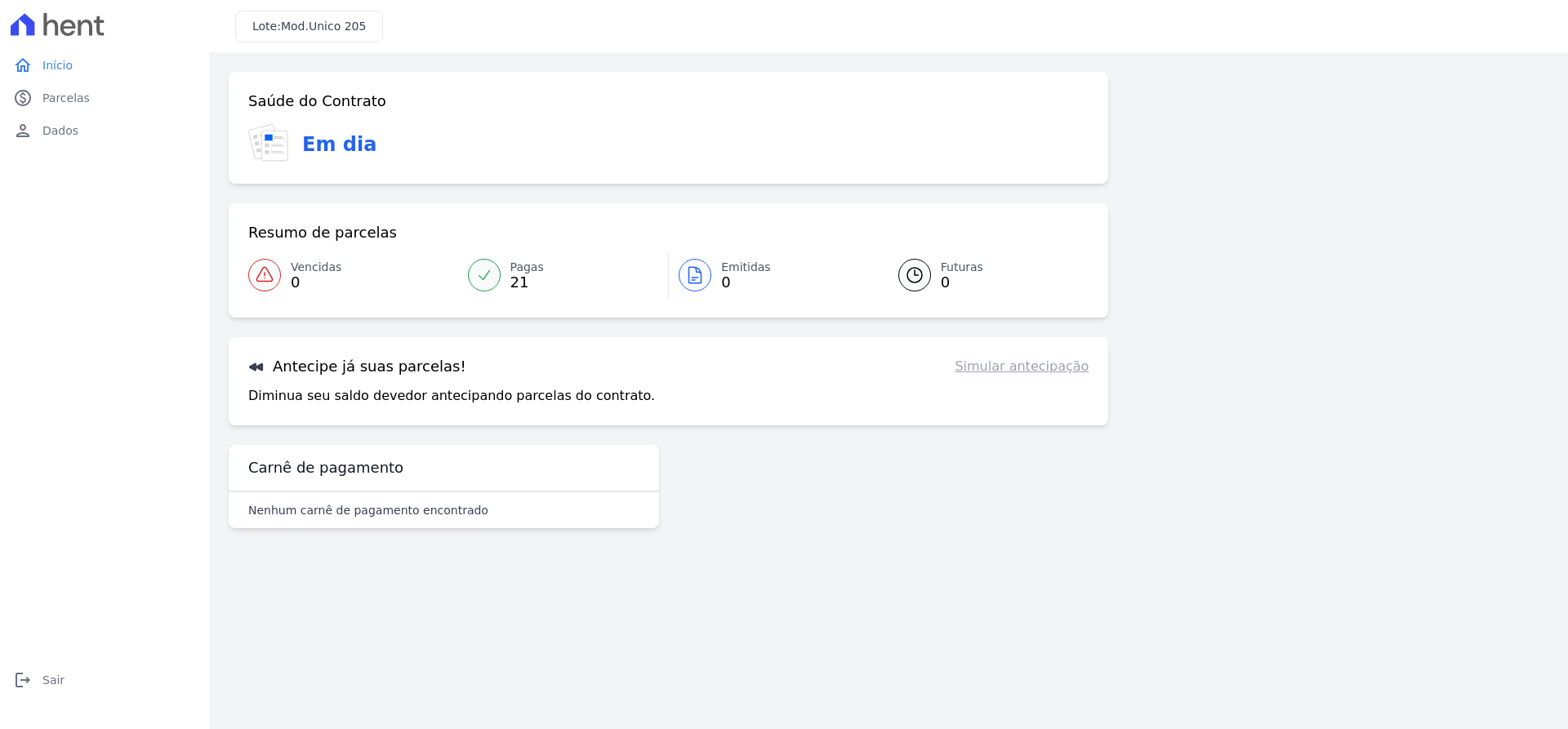
click at [494, 276] on div at bounding box center [484, 275] width 32 height 32
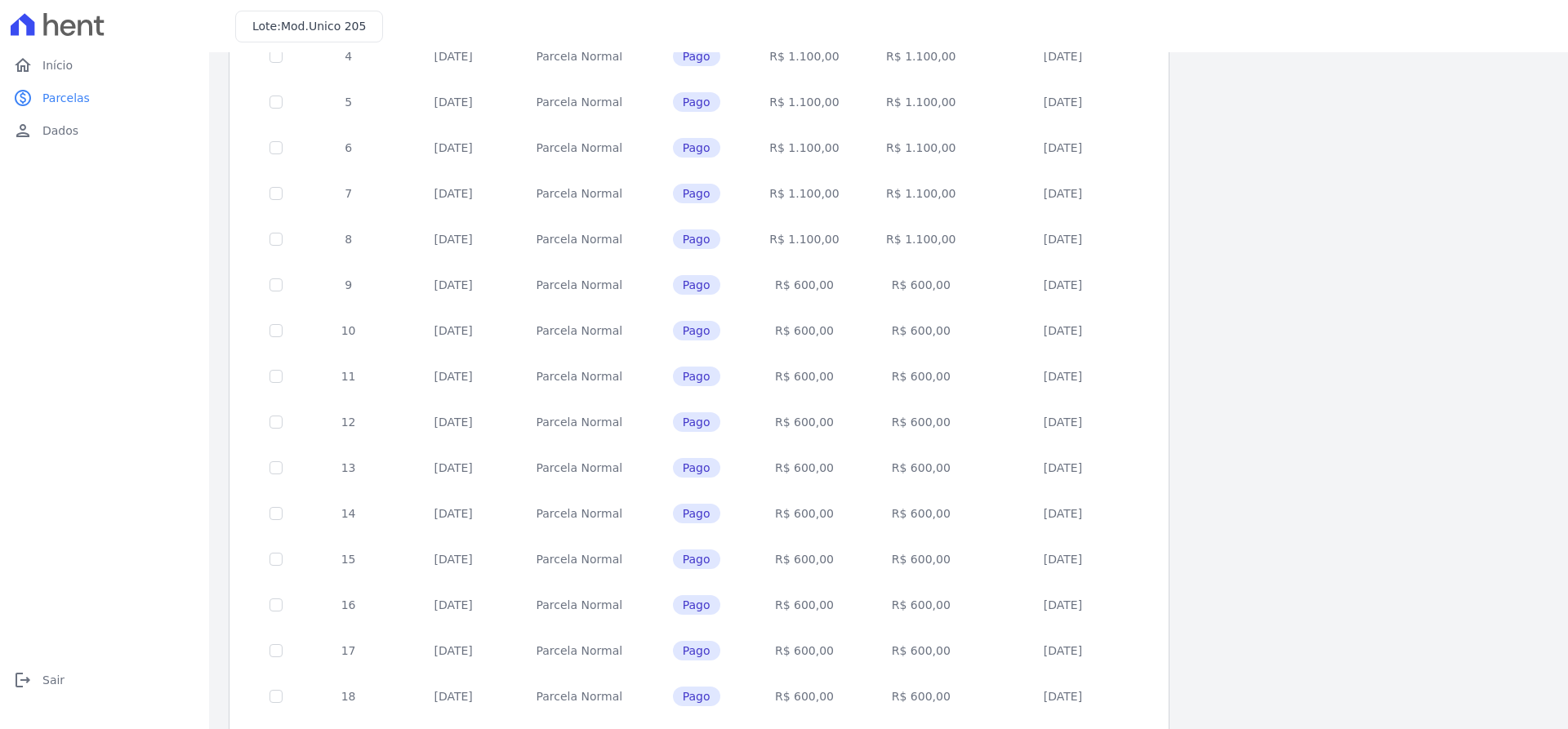
scroll to position [503, 0]
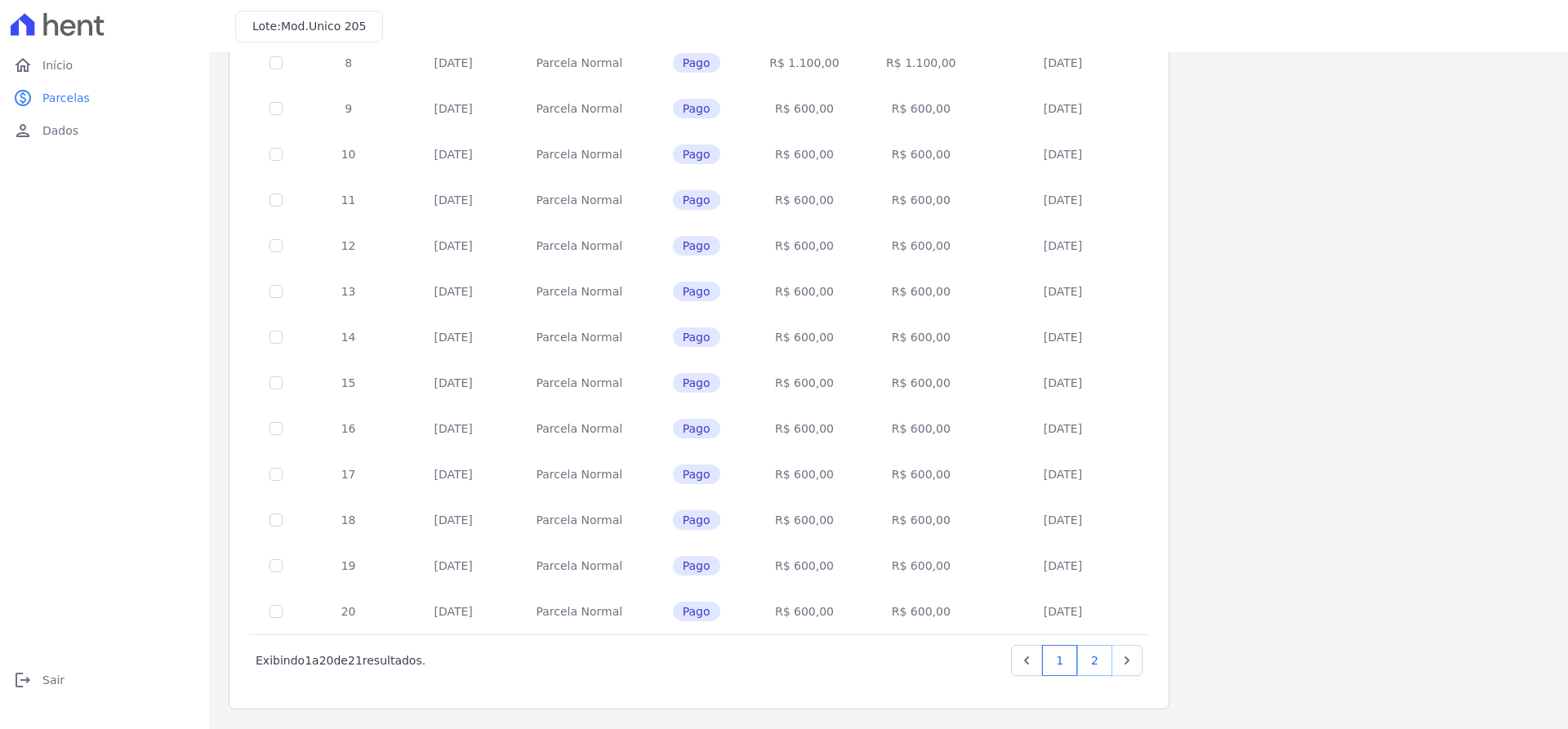
click at [1090, 656] on link "2" at bounding box center [1094, 660] width 35 height 31
